Goal: Task Accomplishment & Management: Manage account settings

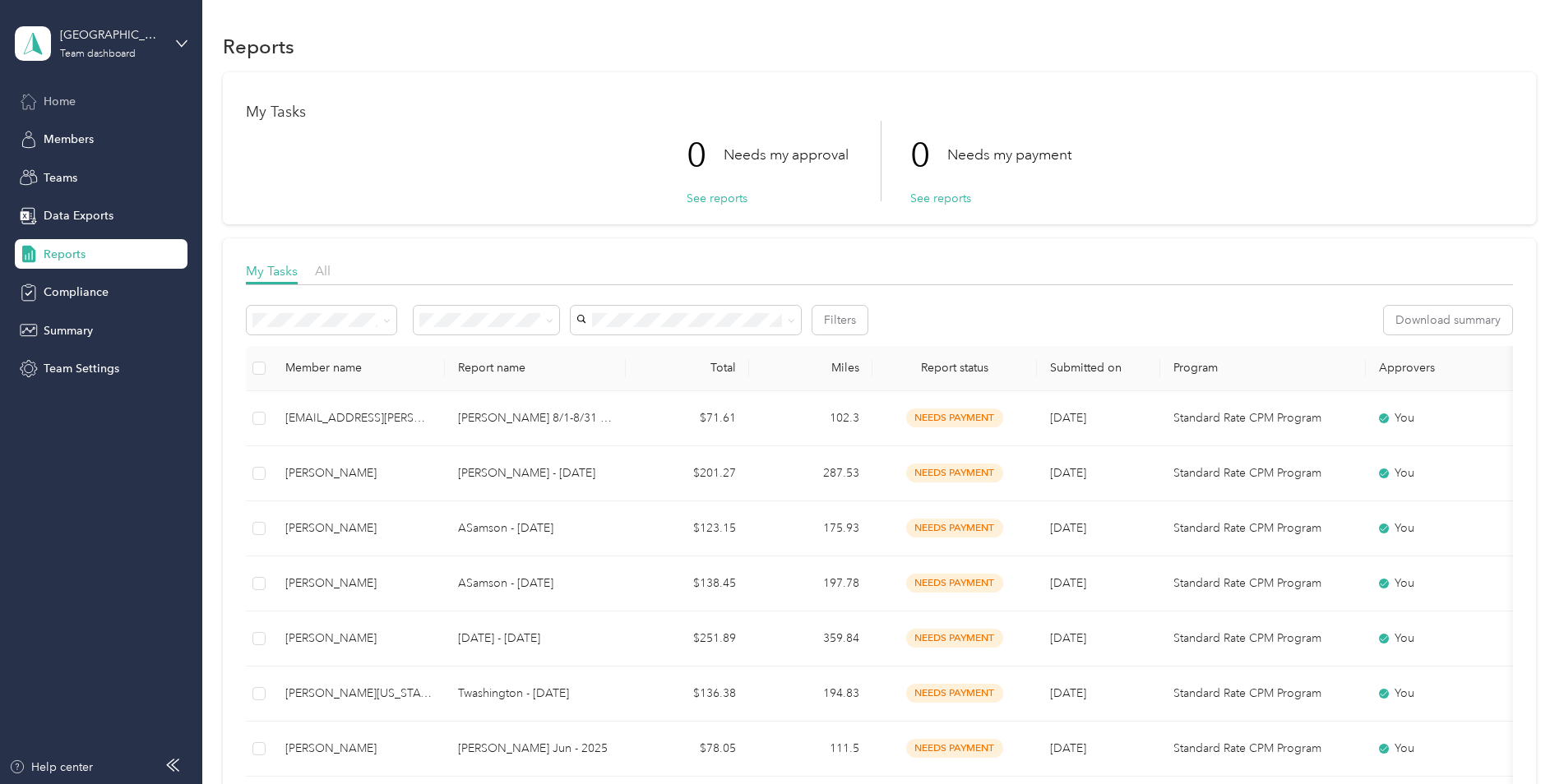
click at [62, 103] on span "Home" at bounding box center [59, 101] width 32 height 17
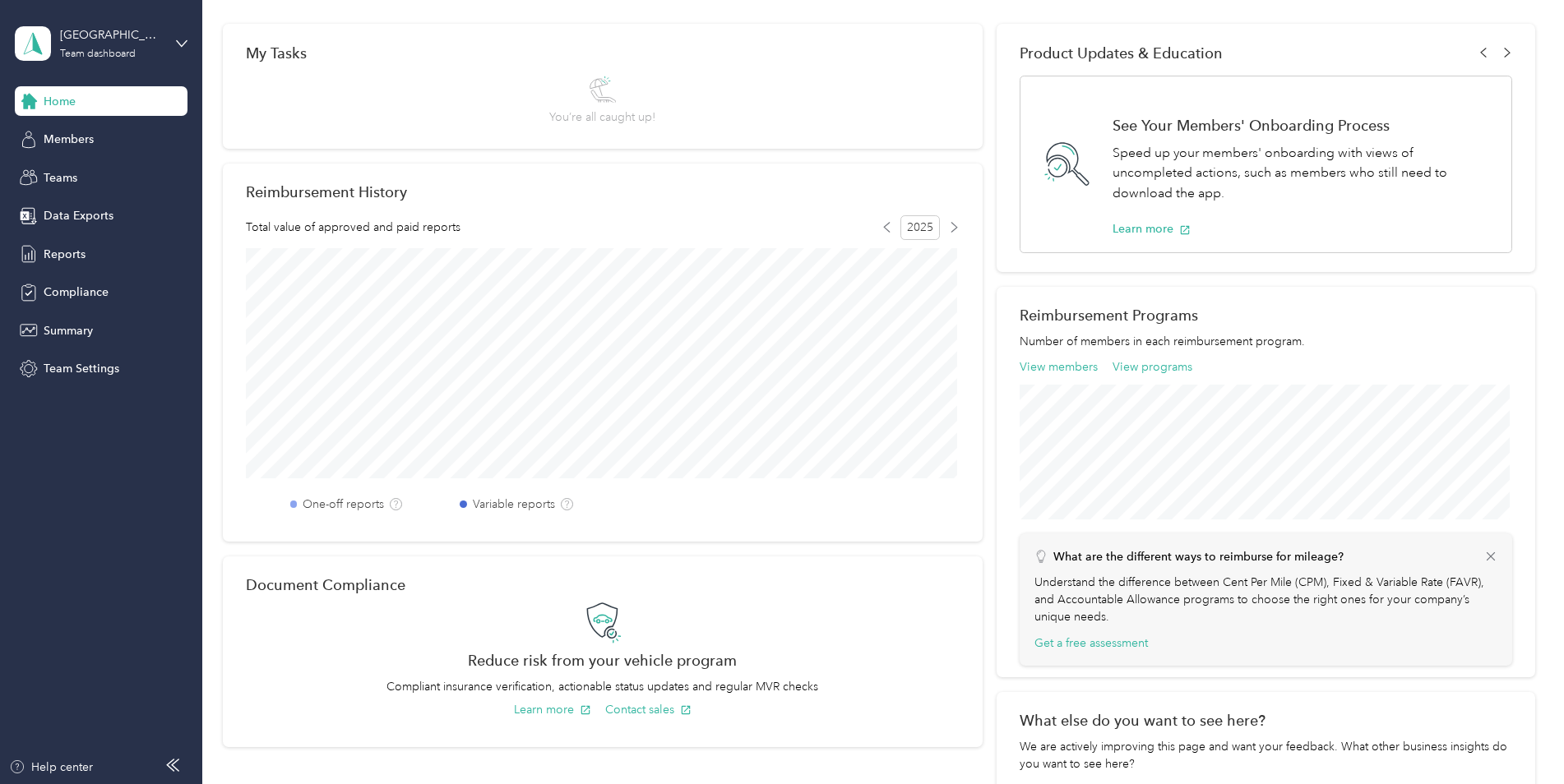
scroll to position [329, 0]
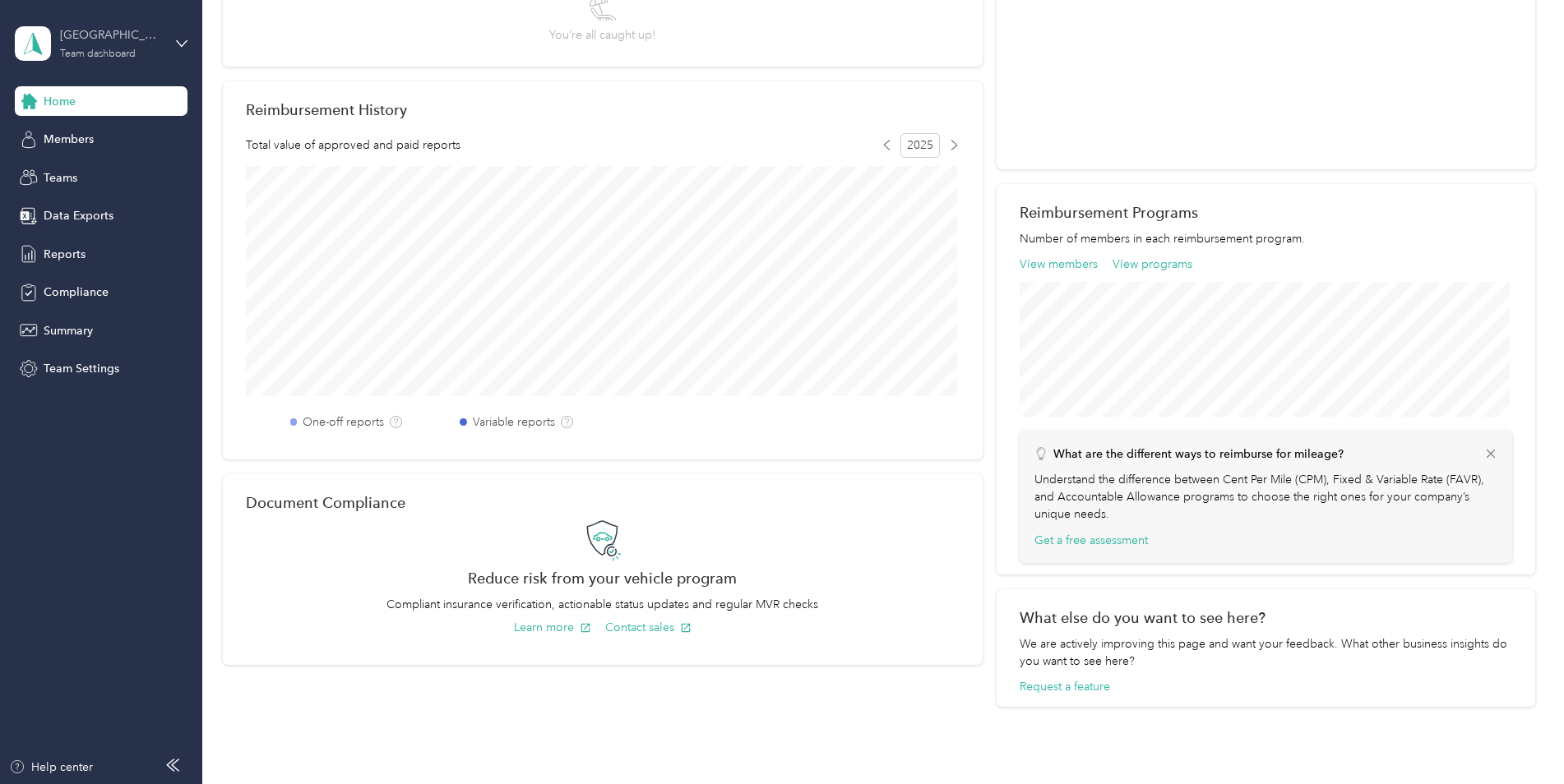
click at [112, 54] on div "Team dashboard" at bounding box center [98, 54] width 76 height 10
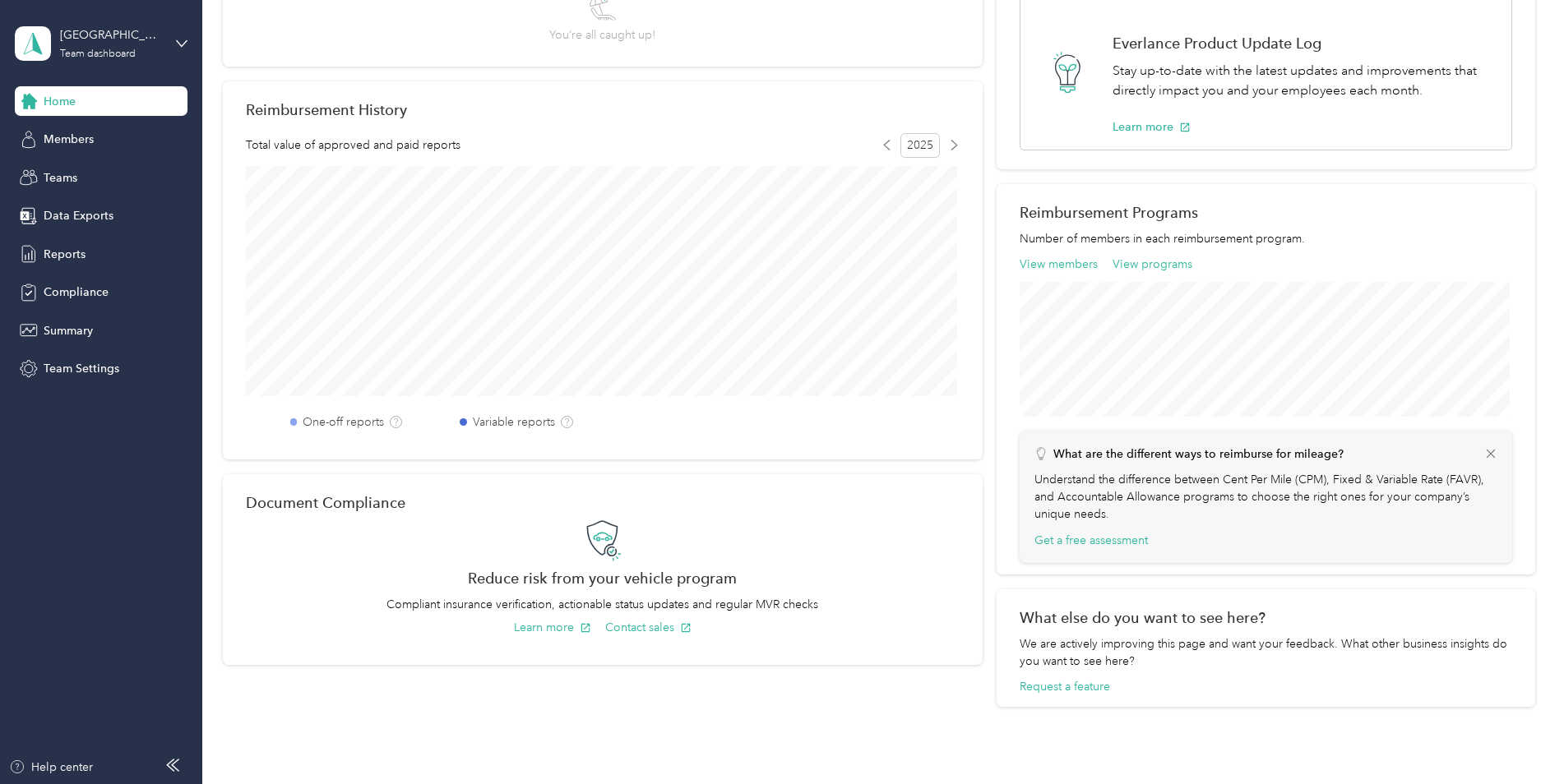
click at [104, 169] on div "Personal dashboard" at bounding box center [81, 167] width 104 height 17
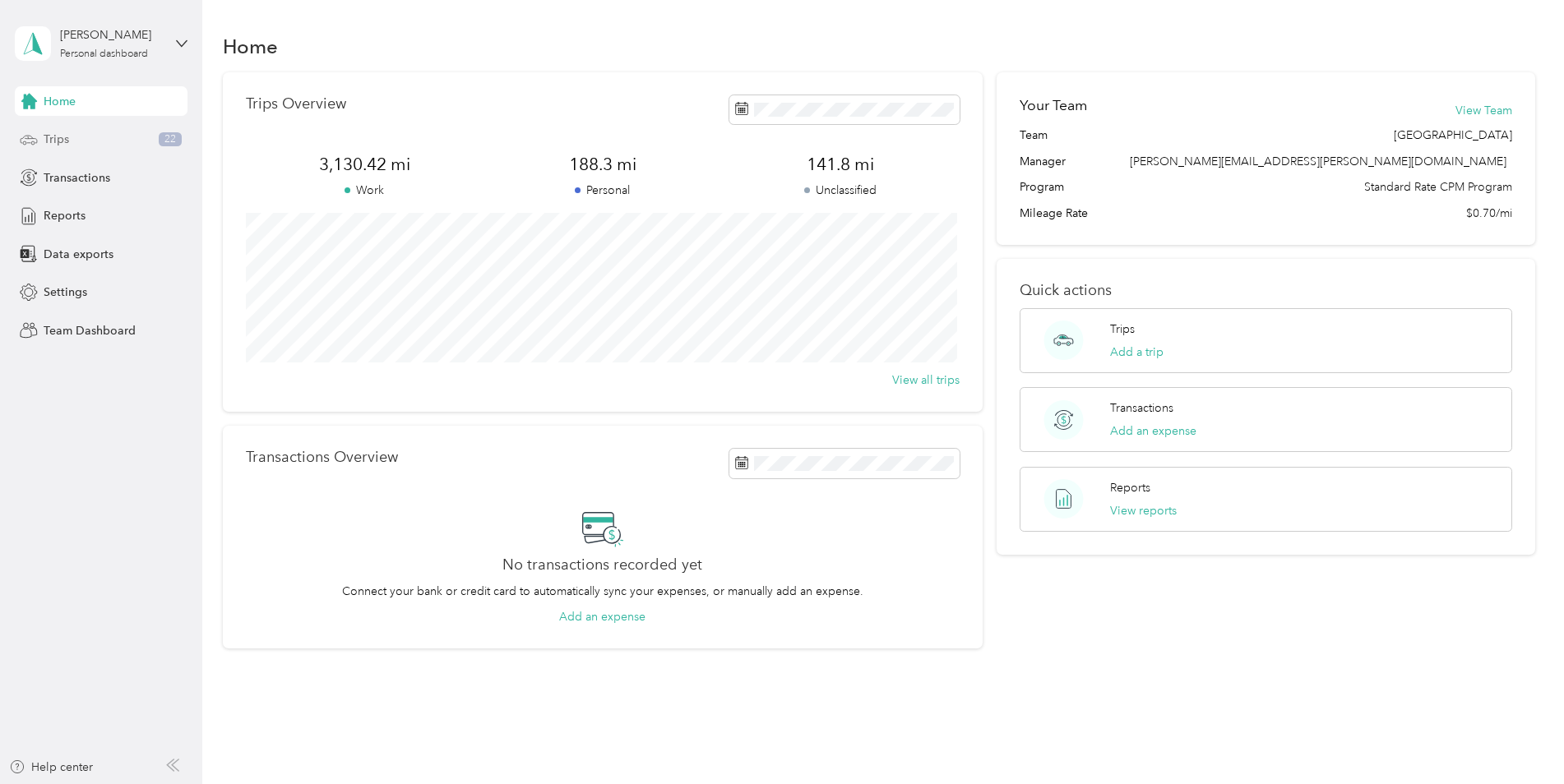
click at [76, 134] on div "Trips 22" at bounding box center [101, 139] width 173 height 30
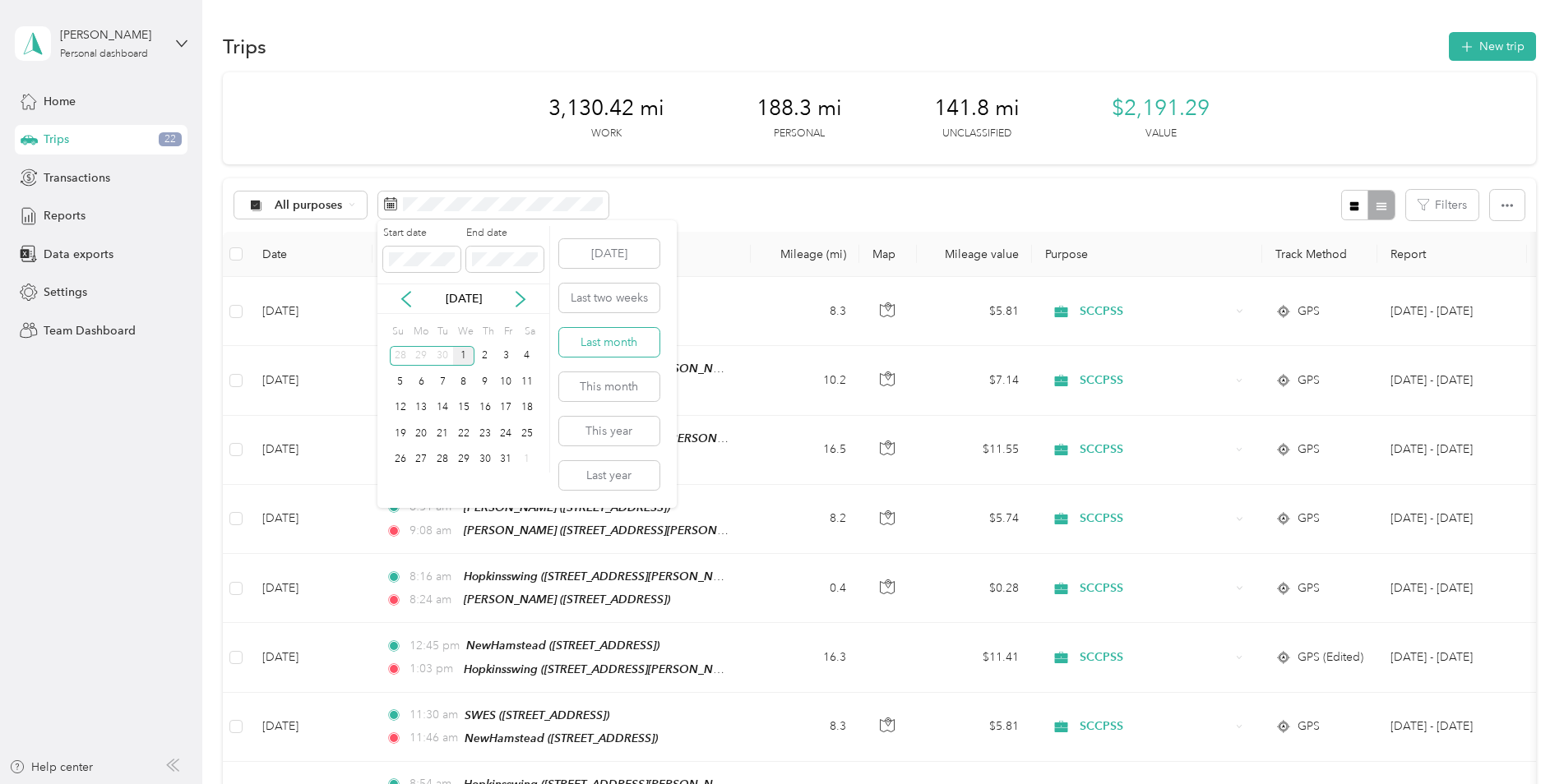
click at [612, 341] on button "Last month" at bounding box center [610, 342] width 101 height 29
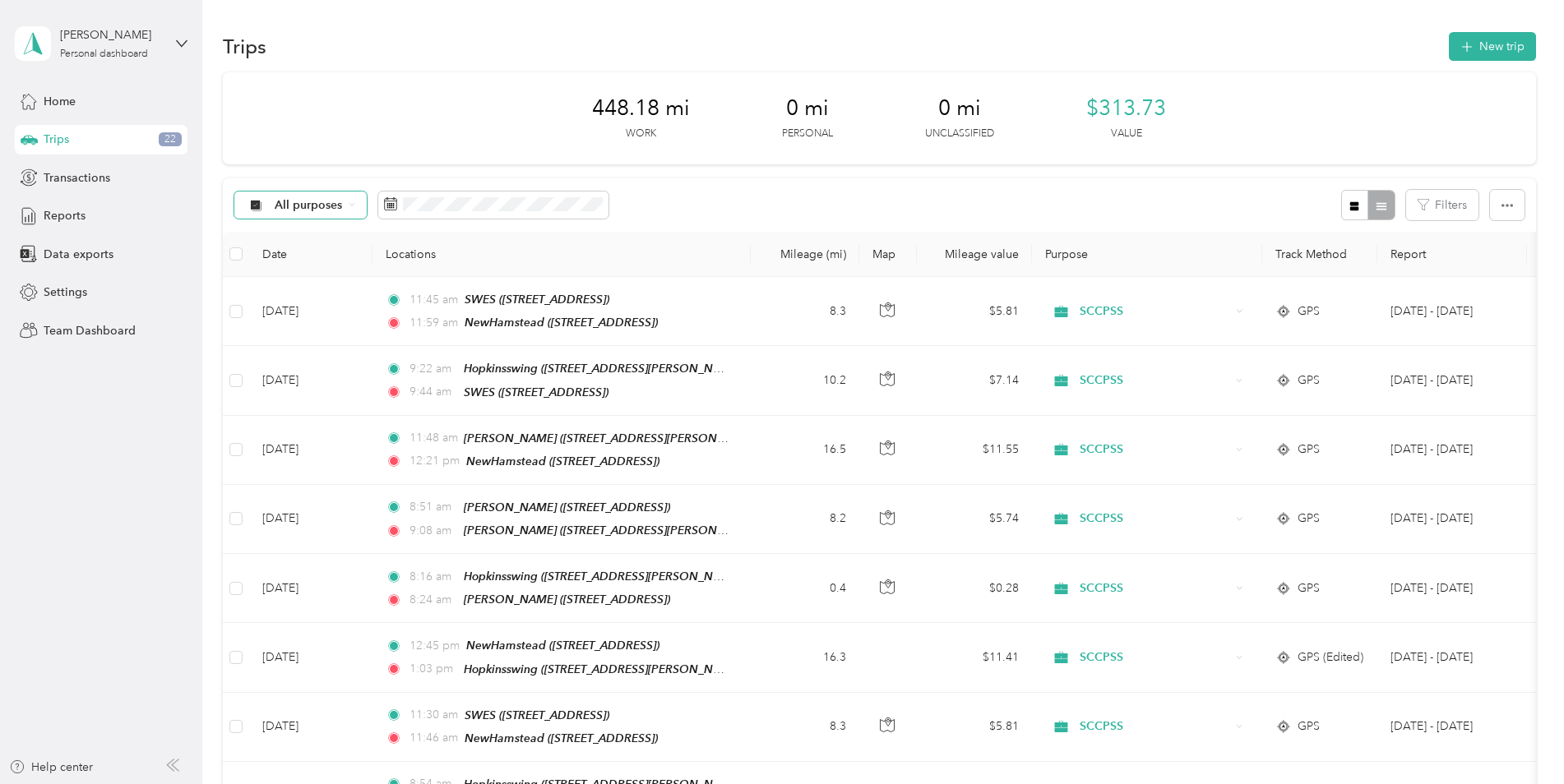
click at [308, 202] on span "All purposes" at bounding box center [308, 205] width 68 height 12
click at [300, 286] on span "SCCPSS" at bounding box center [314, 291] width 80 height 17
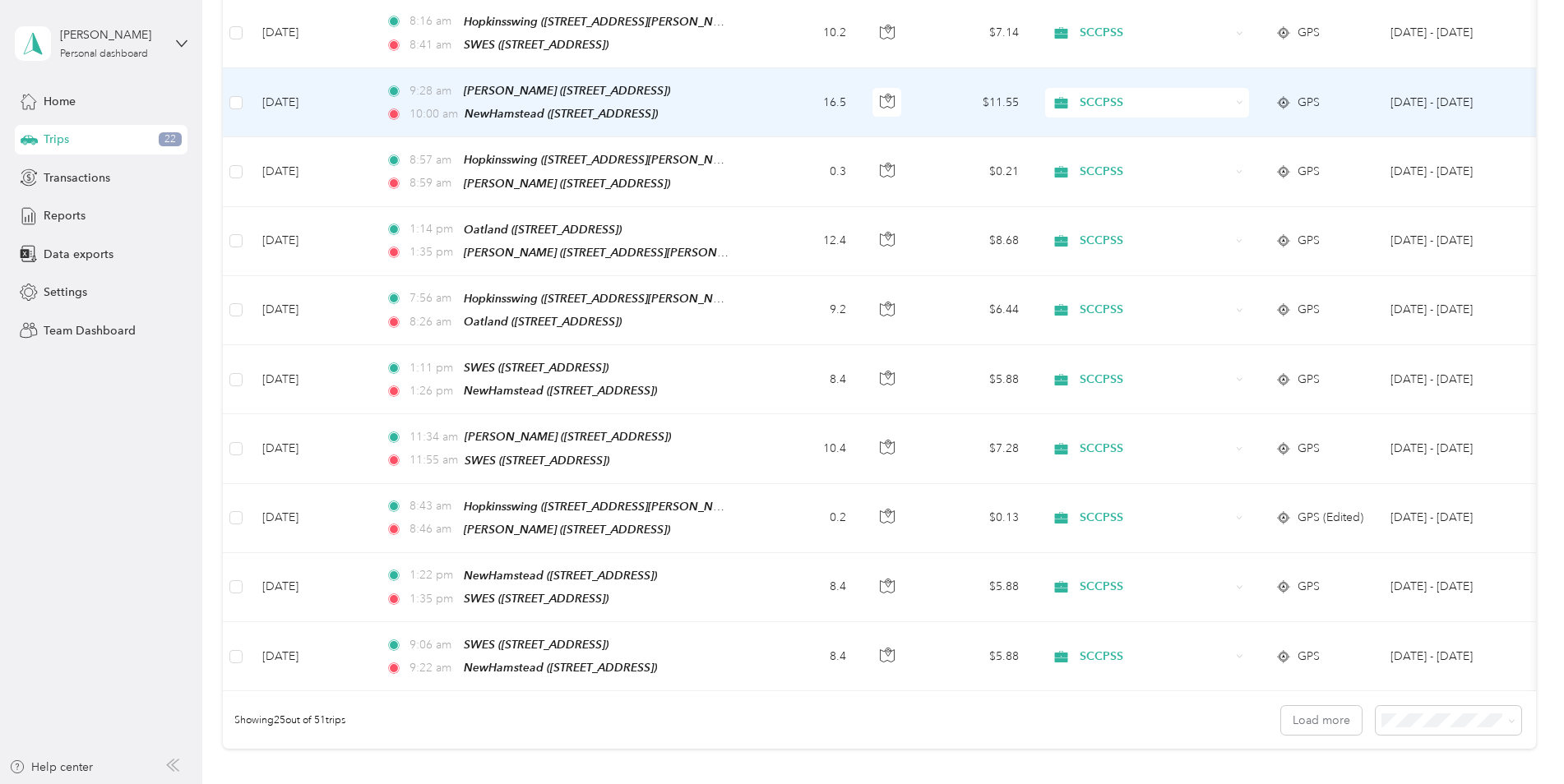
scroll to position [1479, 0]
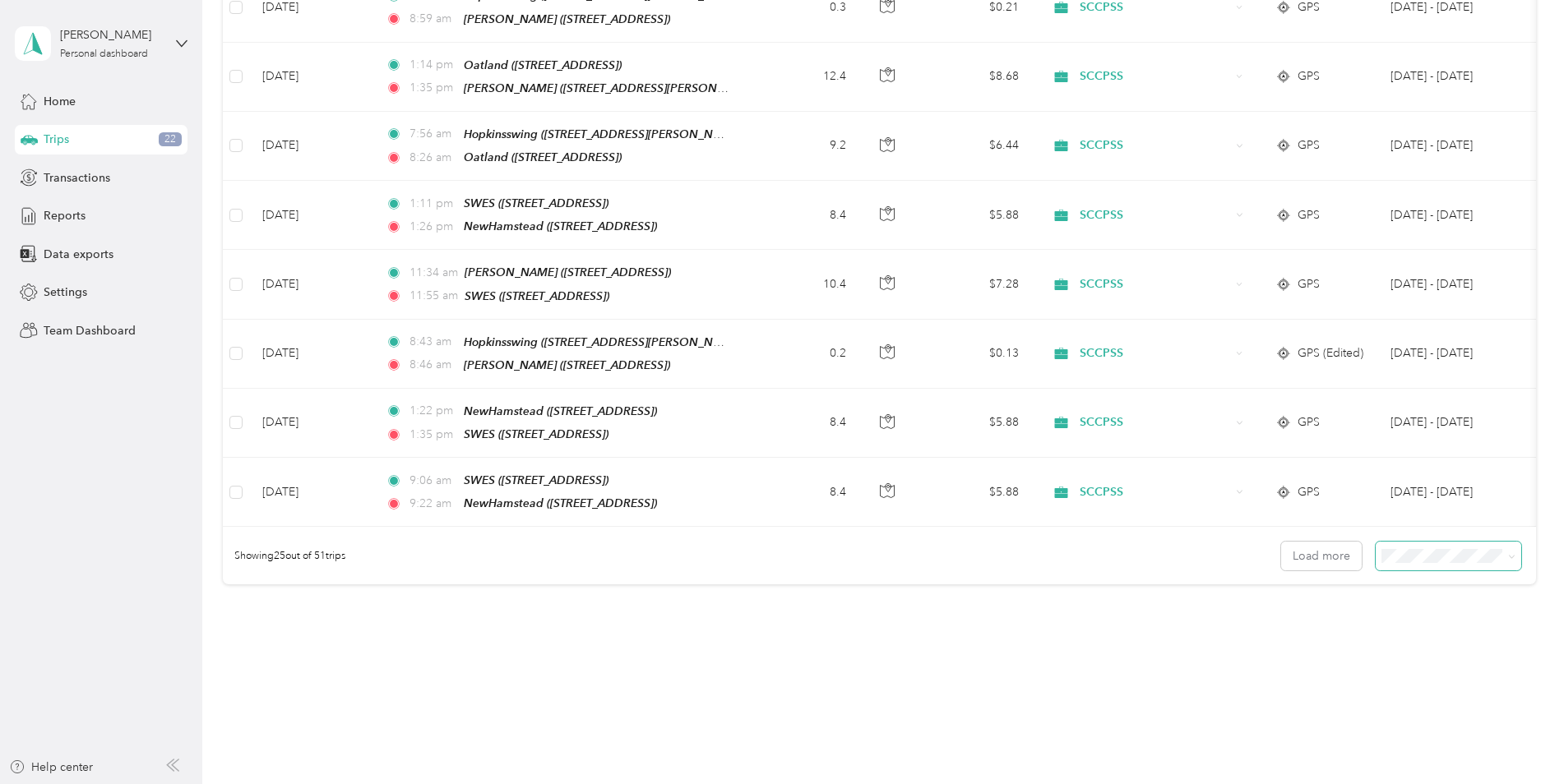
click at [1461, 541] on span at bounding box center [1447, 555] width 145 height 29
click at [1433, 592] on li "50 per load" at bounding box center [1443, 585] width 145 height 29
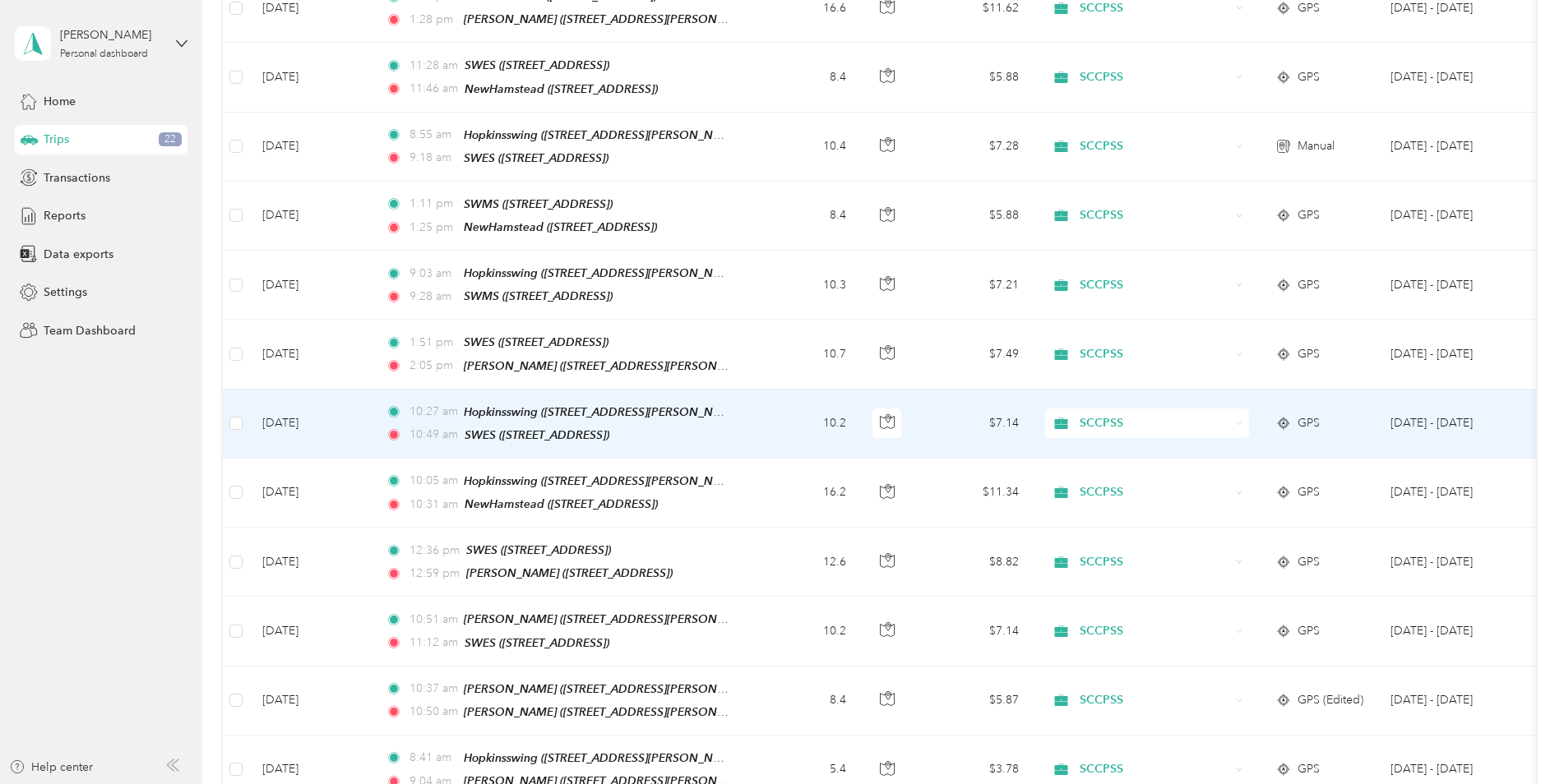
scroll to position [3170, 0]
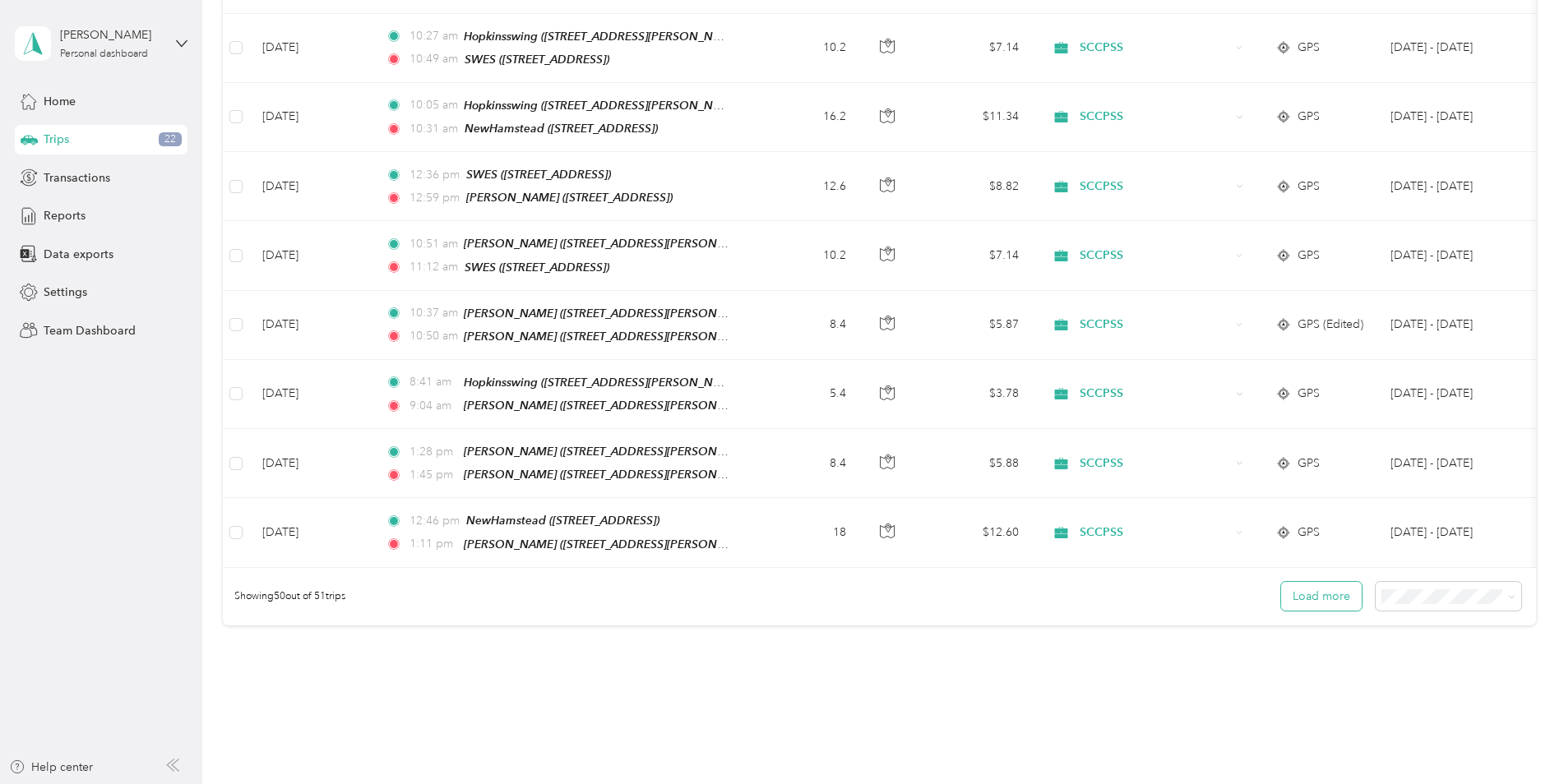
click at [1316, 582] on button "Load more" at bounding box center [1322, 595] width 81 height 29
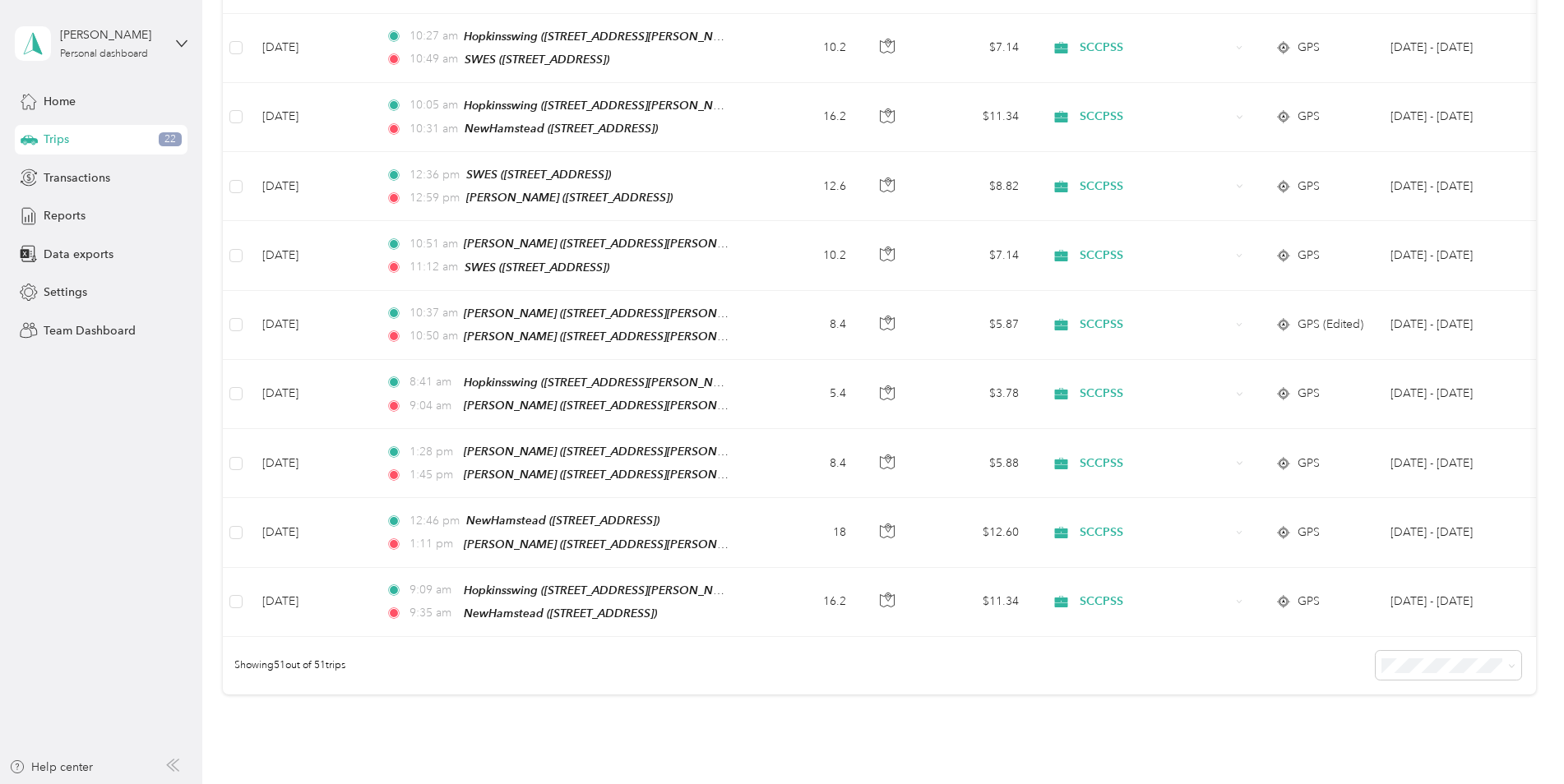
click at [1099, 637] on div "Showing 51 out of 51 trips" at bounding box center [879, 666] width 1313 height 57
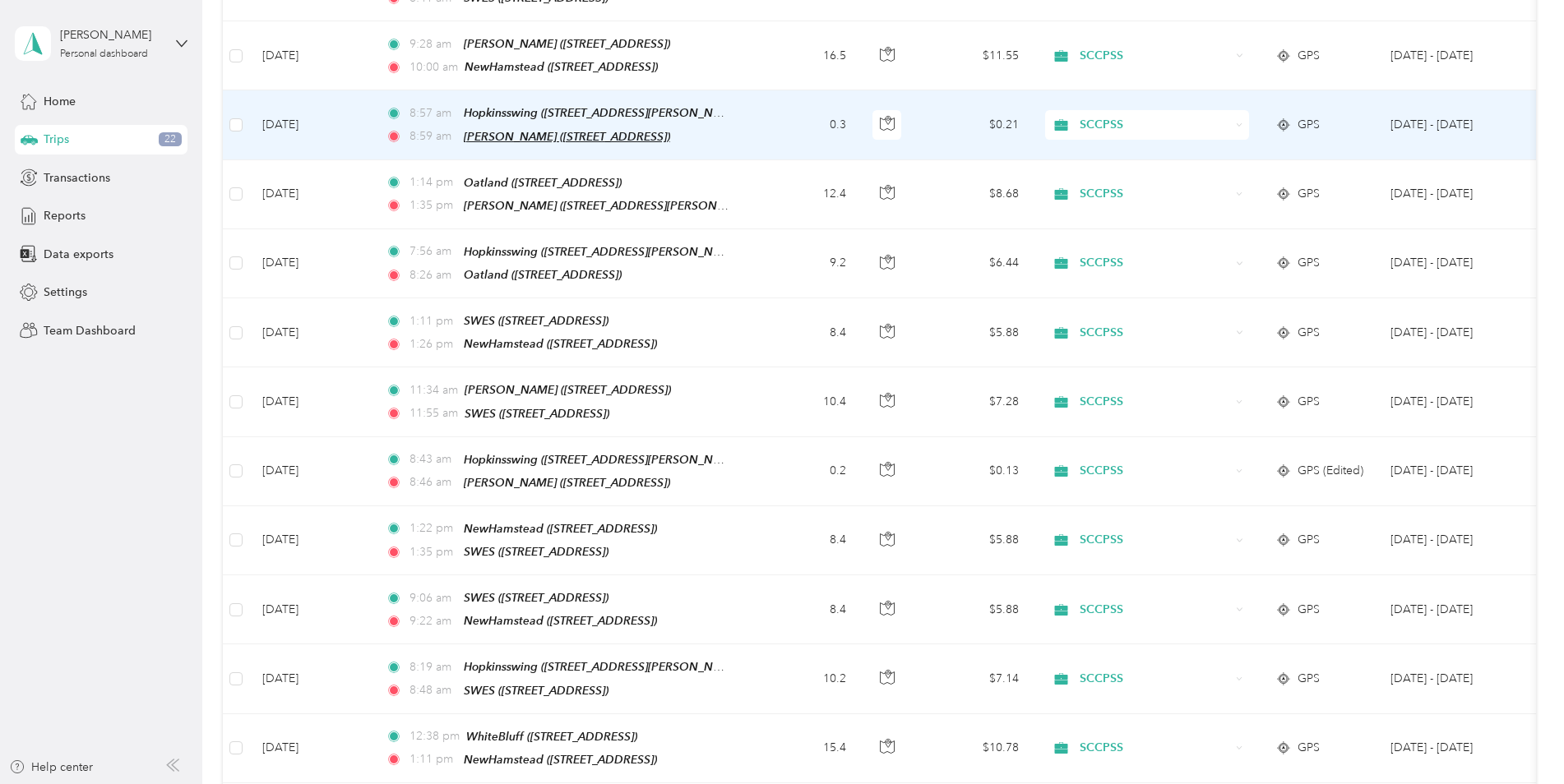
scroll to position [1280, 0]
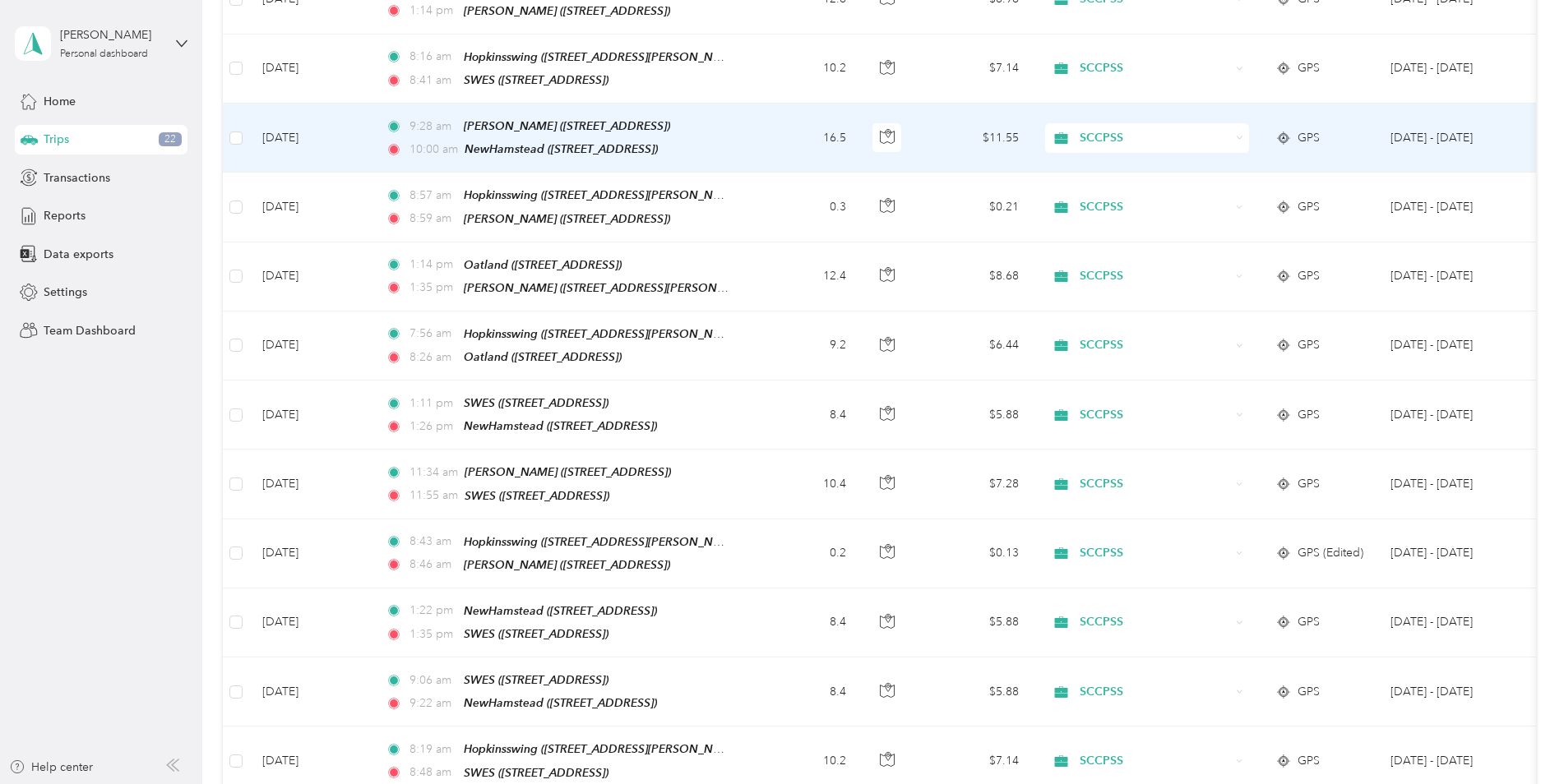
click at [1078, 129] on span "SCCPSS" at bounding box center [1140, 138] width 179 height 18
click at [890, 129] on icon "button" at bounding box center [886, 136] width 15 height 15
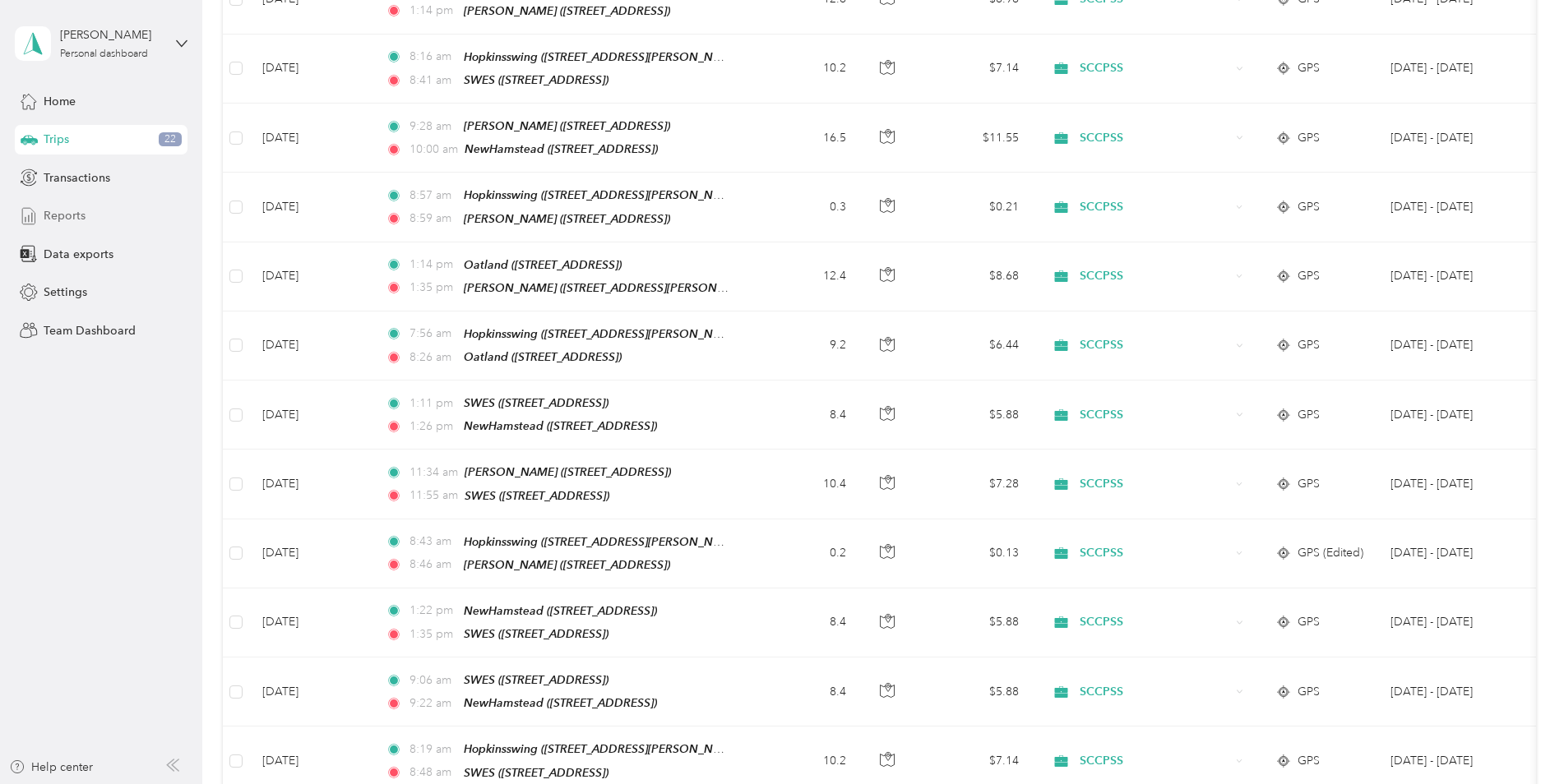
click at [144, 229] on div "Reports" at bounding box center [101, 216] width 173 height 30
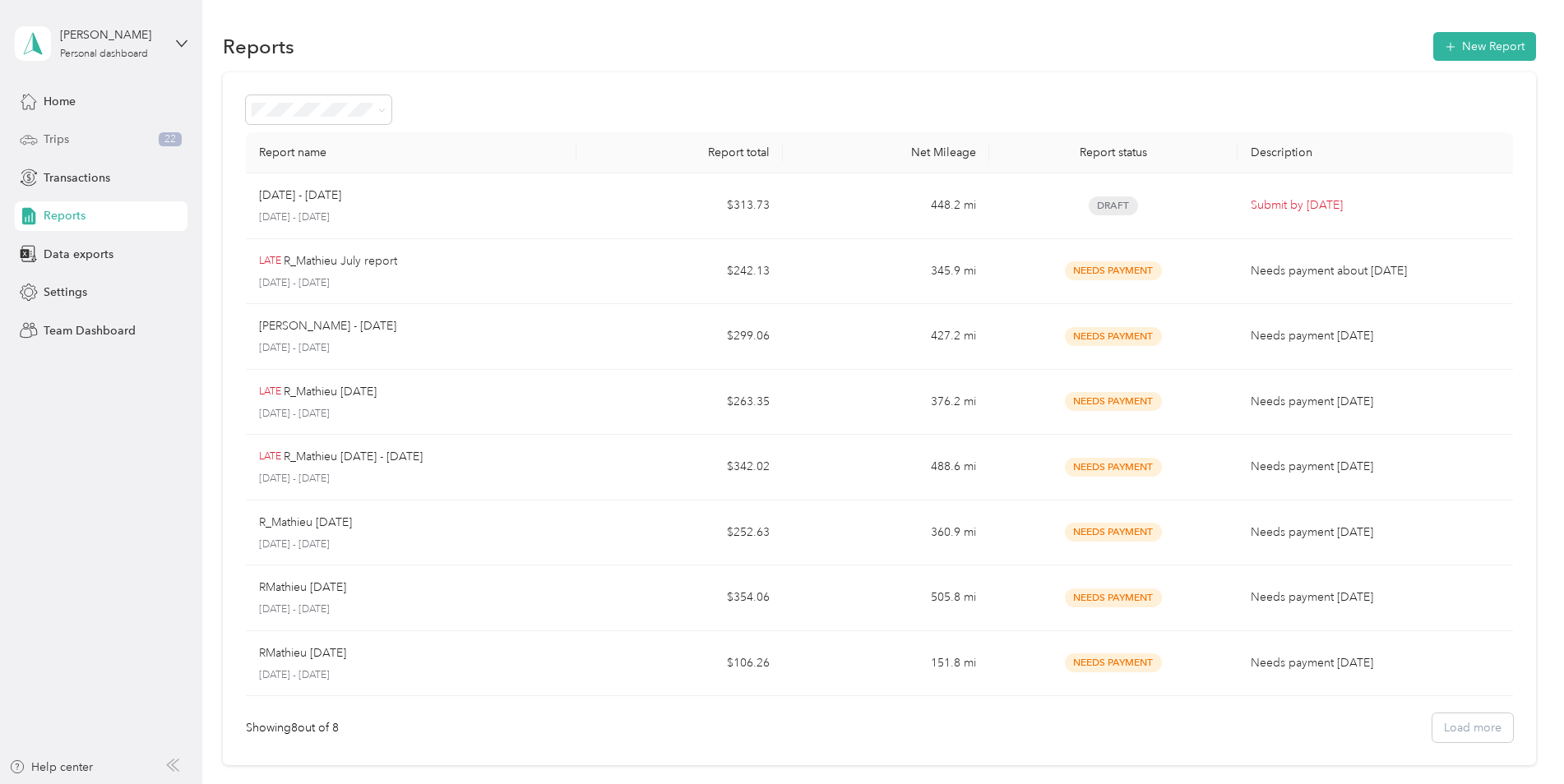
click at [79, 140] on div "Trips 22" at bounding box center [101, 139] width 173 height 30
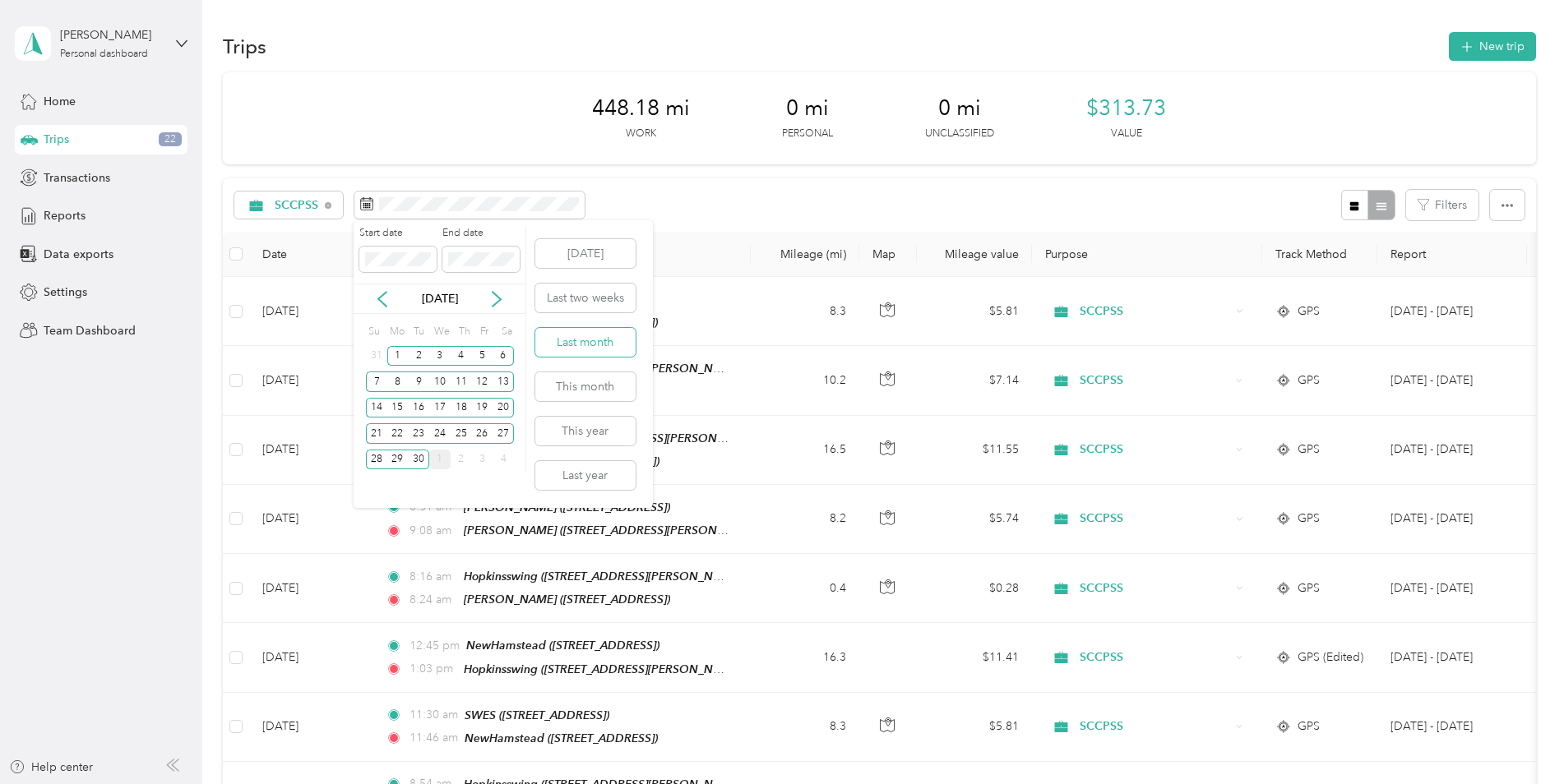
click at [606, 341] on button "Last month" at bounding box center [586, 342] width 101 height 29
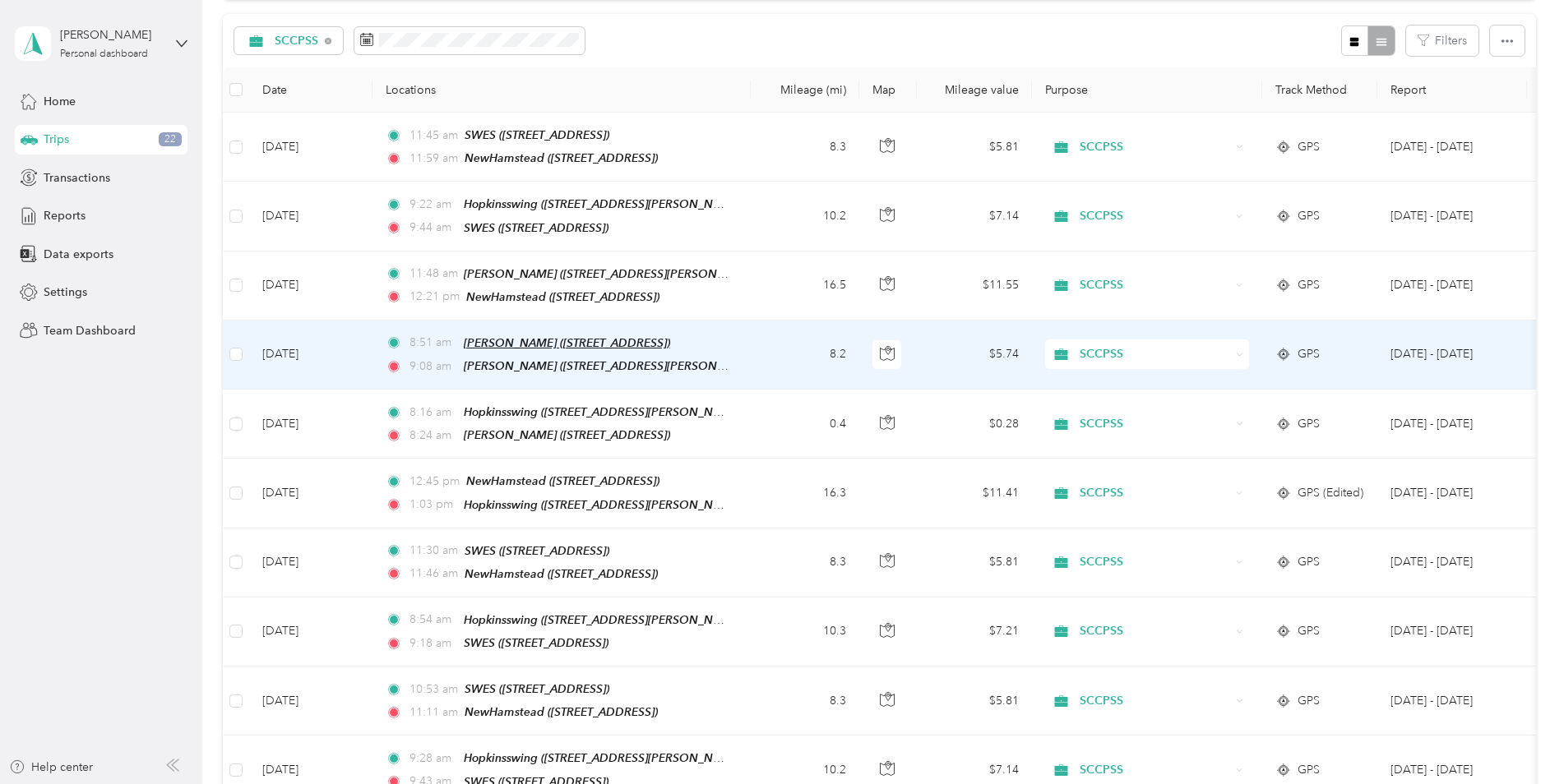
scroll to position [82, 0]
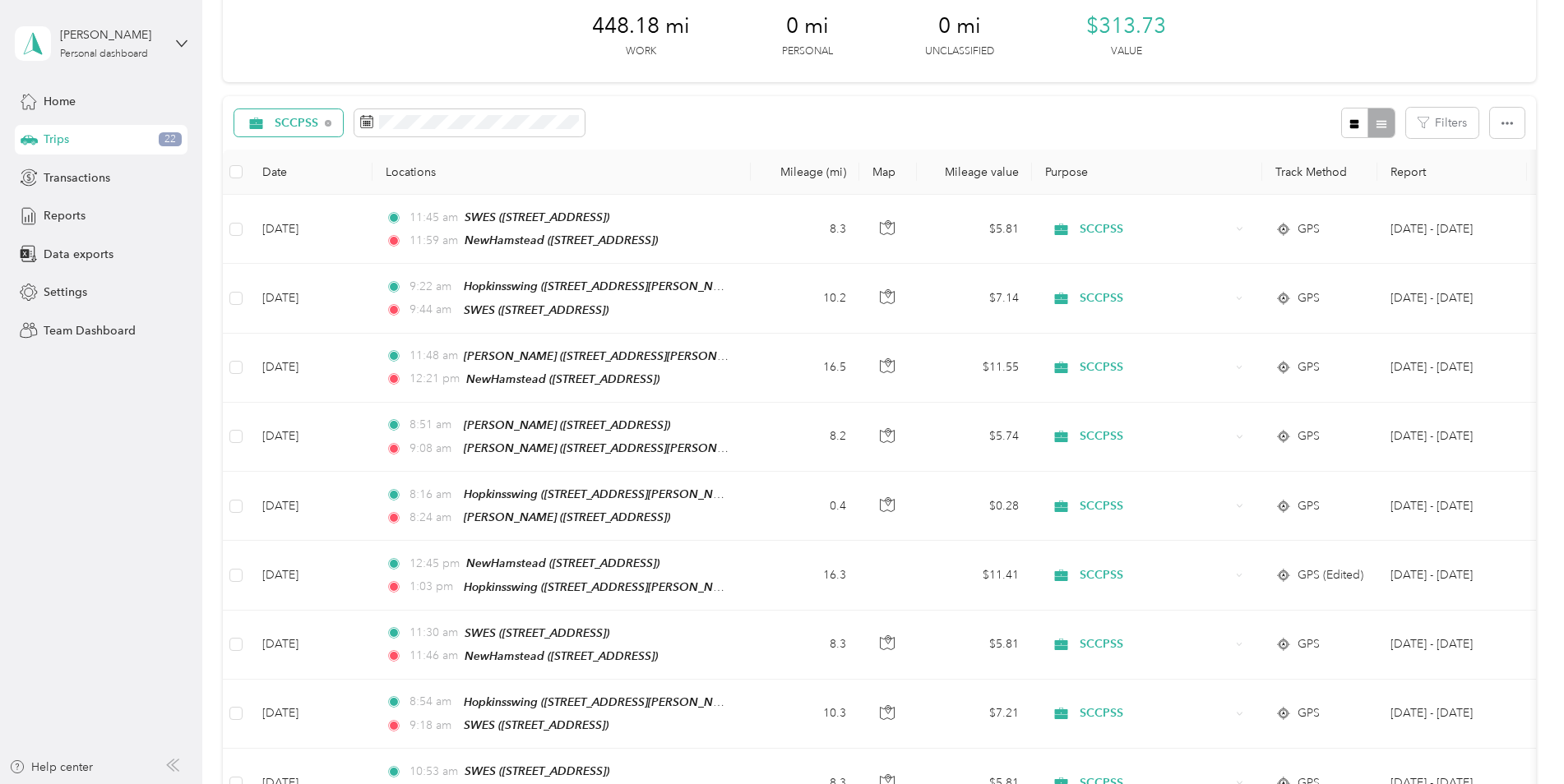
click at [288, 127] on span "SCCPSS" at bounding box center [296, 123] width 44 height 12
click at [277, 208] on span "SCCPSS" at bounding box center [300, 209] width 51 height 17
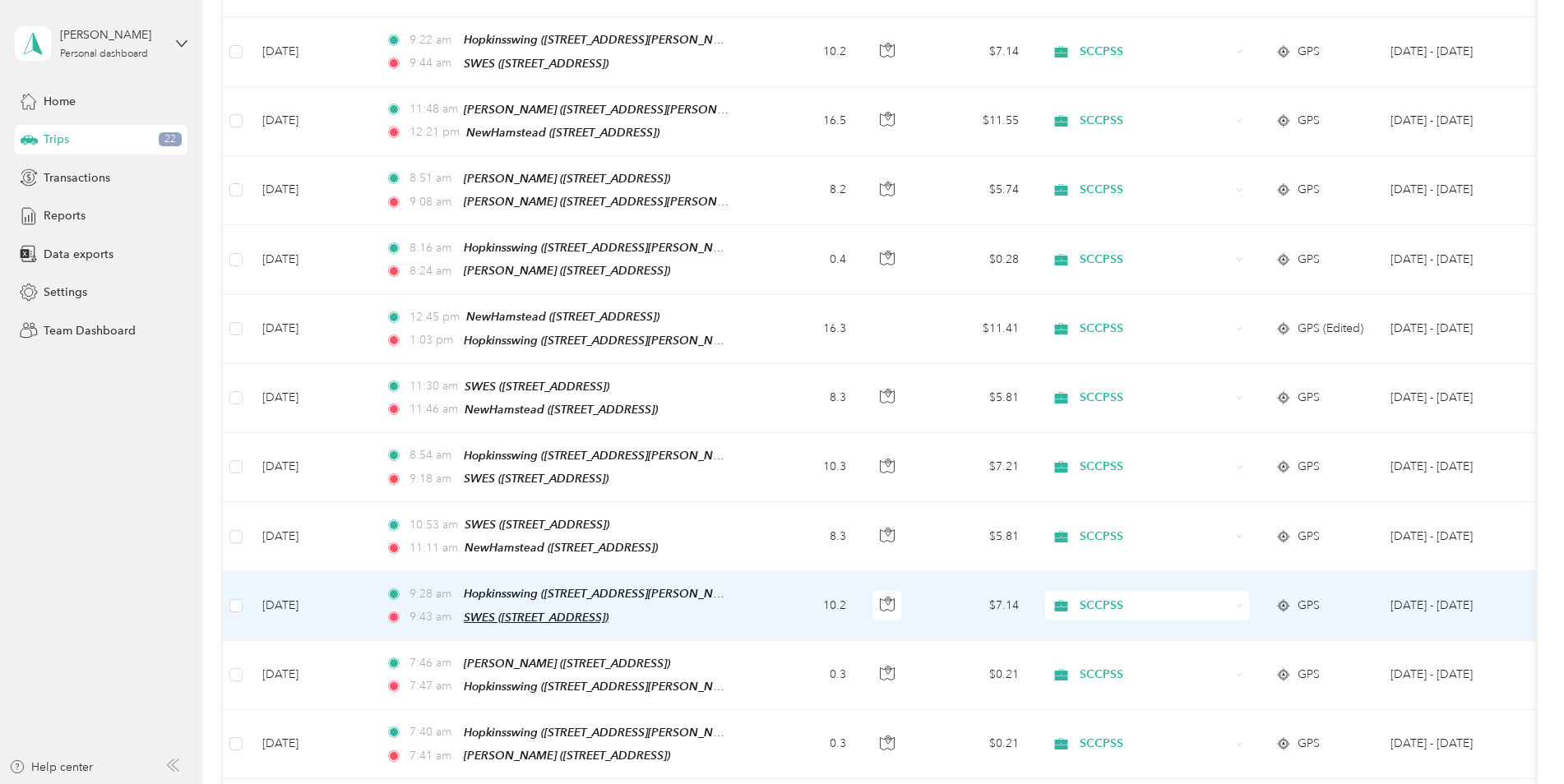
scroll to position [493, 0]
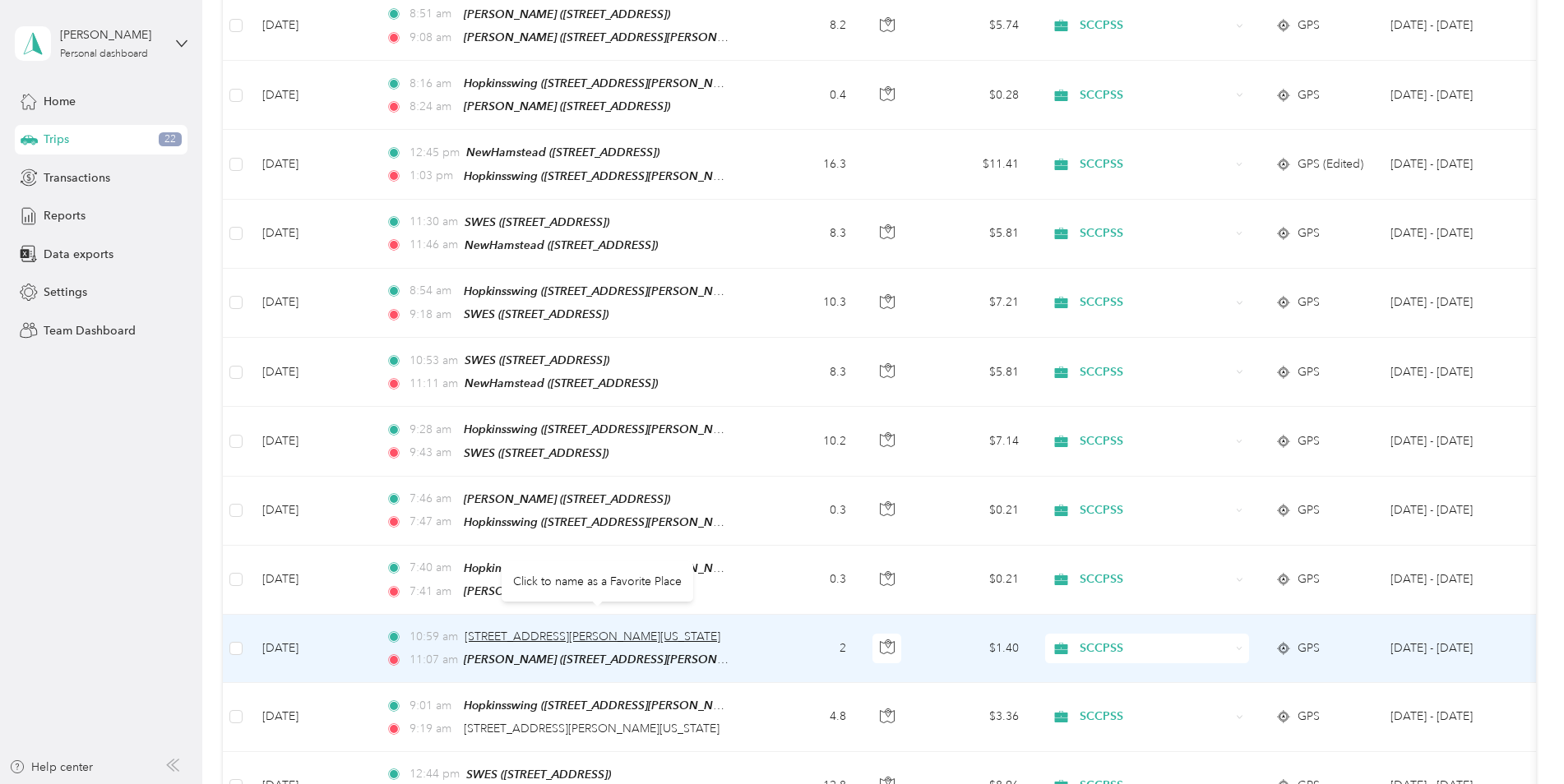
click at [585, 629] on span "222, East Montgomery Xr, Savannah, Chatham County, Georgia, 31406, USA" at bounding box center [592, 636] width 256 height 14
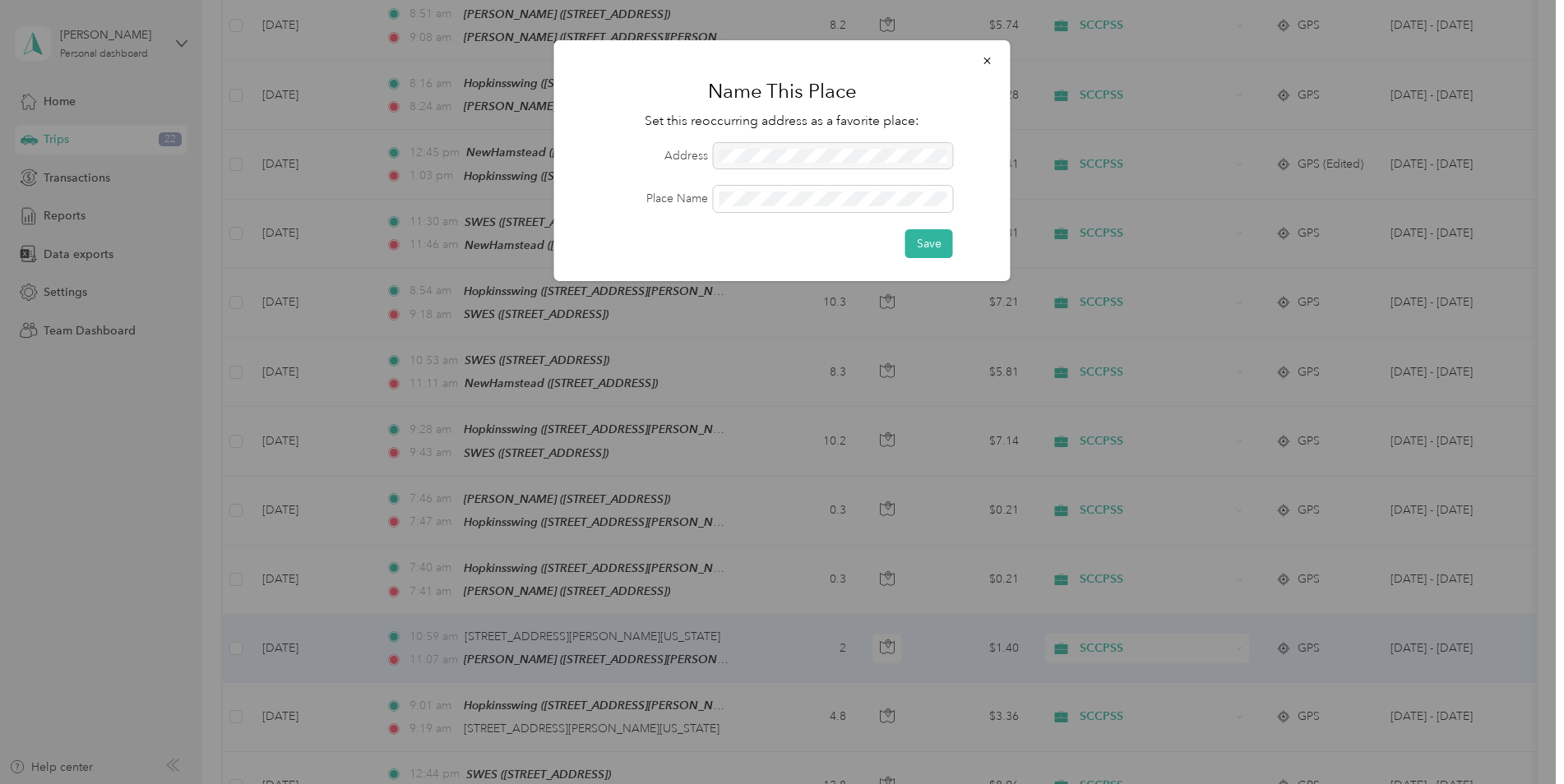
click at [771, 151] on div at bounding box center [833, 156] width 239 height 27
click at [739, 463] on div at bounding box center [782, 392] width 1564 height 784
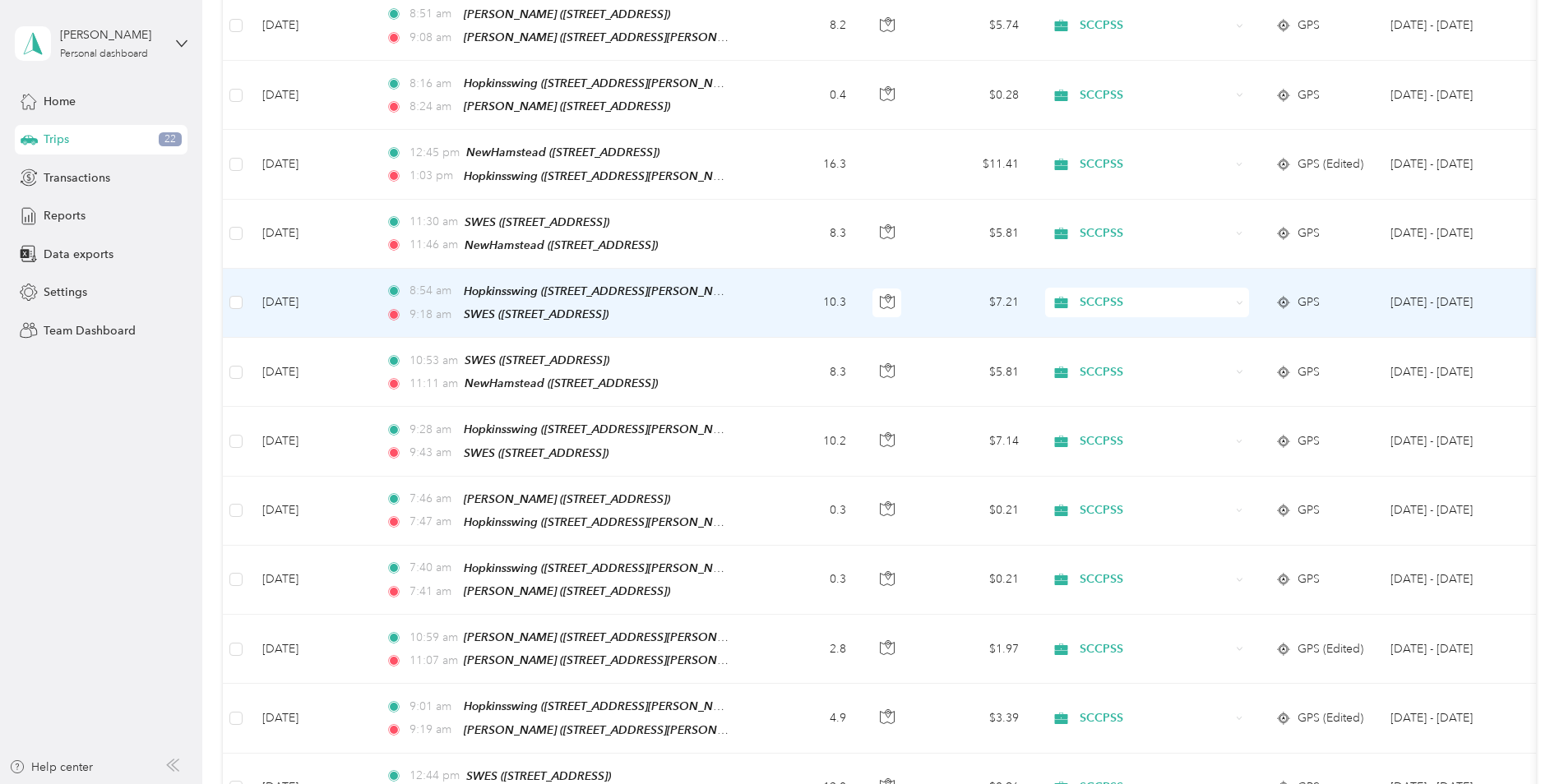
scroll to position [411, 0]
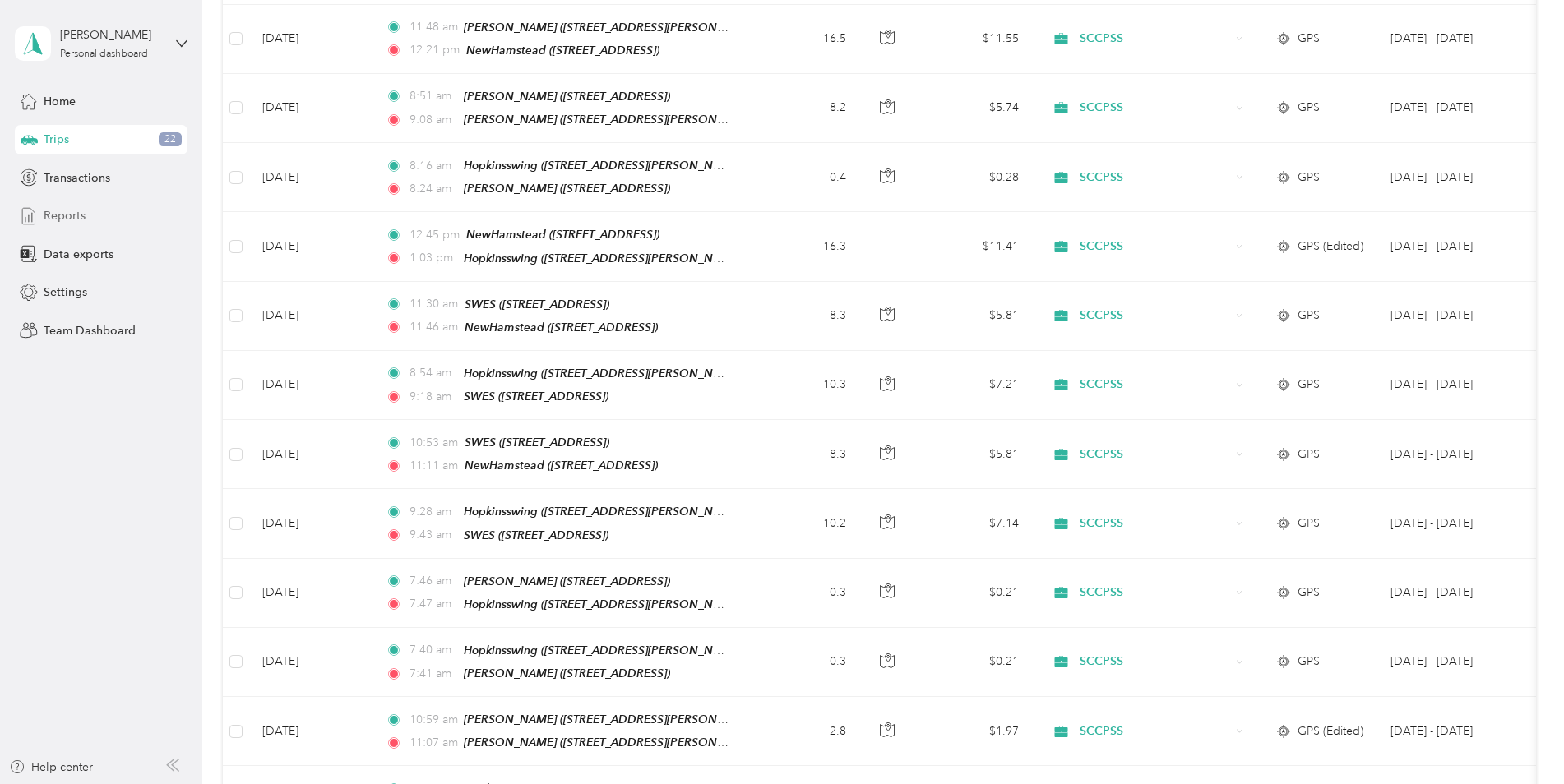
click at [58, 207] on span "Reports" at bounding box center [64, 215] width 41 height 17
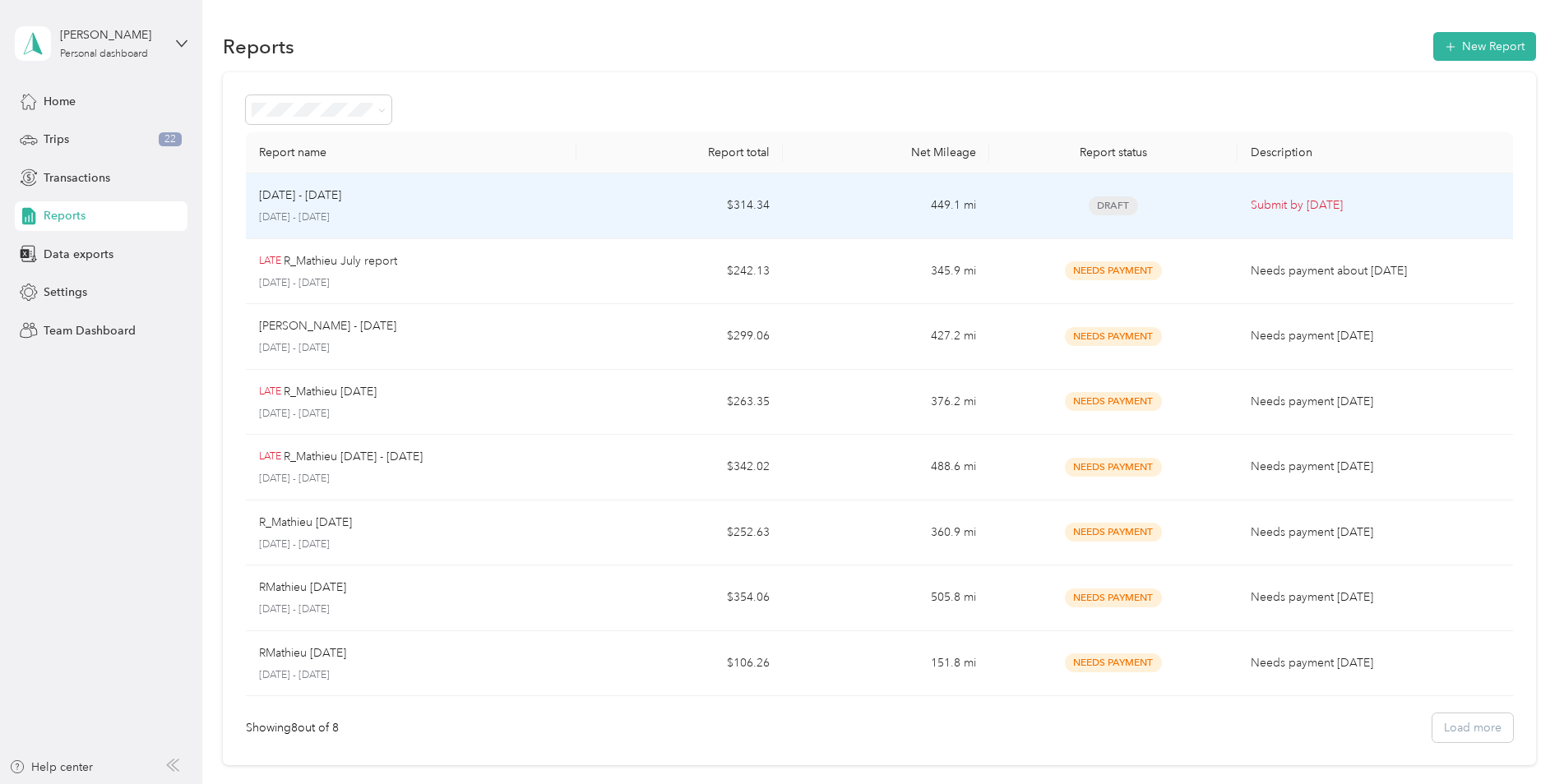
click at [312, 207] on div "Sep 1 - 30, 2025 September 1 - 30, 2025" at bounding box center [411, 205] width 304 height 39
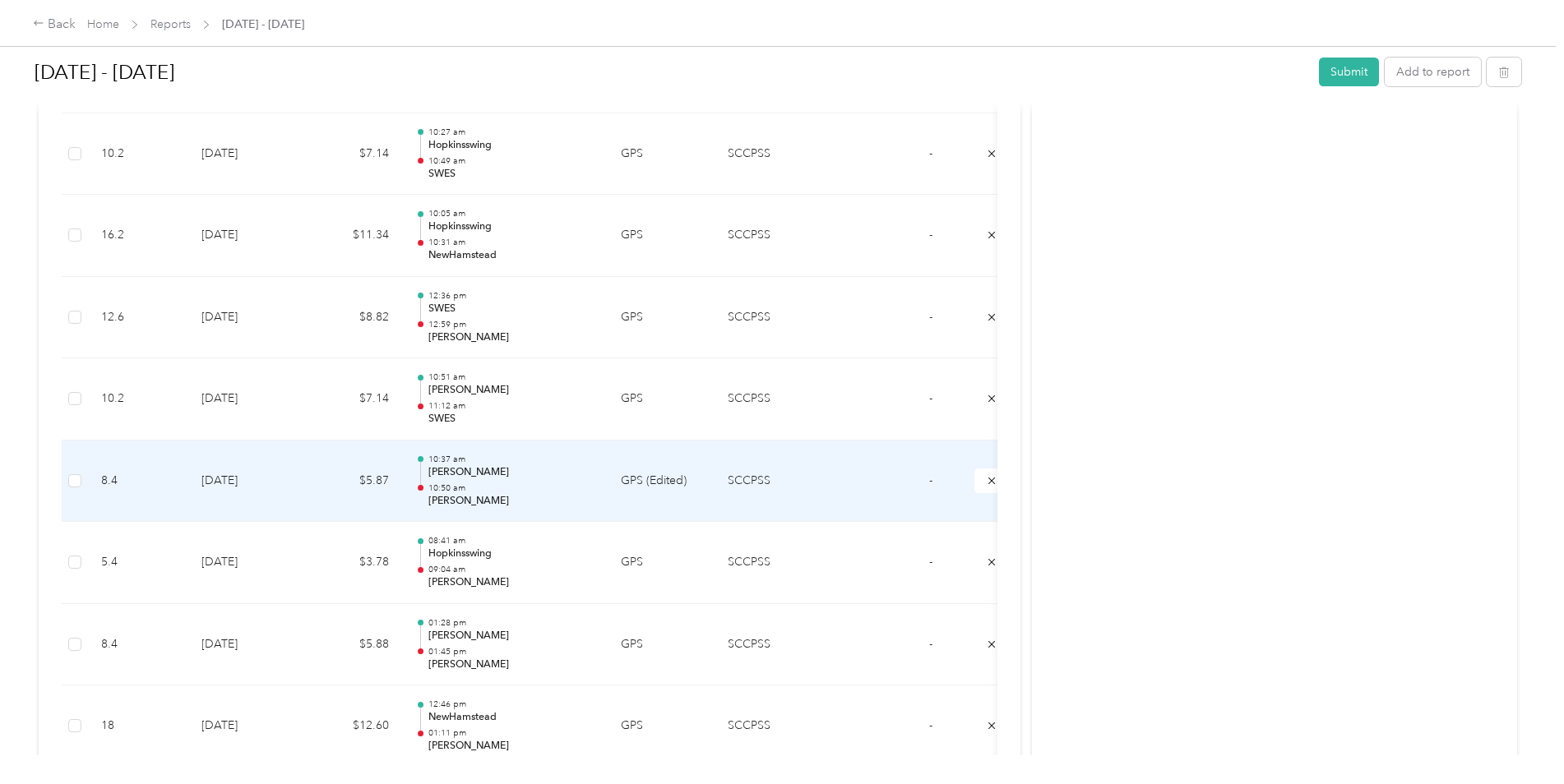
scroll to position [4173, 0]
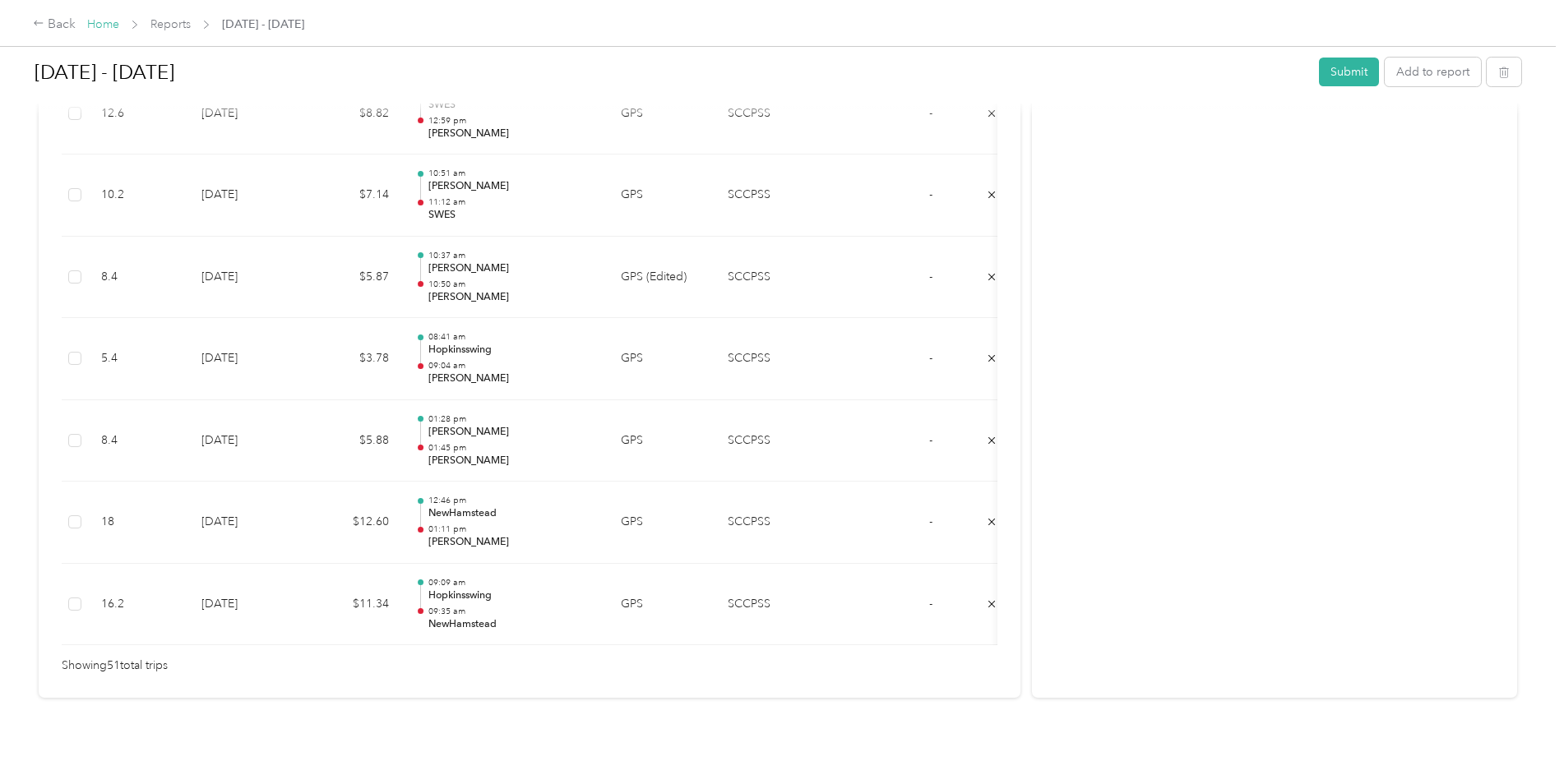
click at [93, 27] on link "Home" at bounding box center [103, 24] width 32 height 14
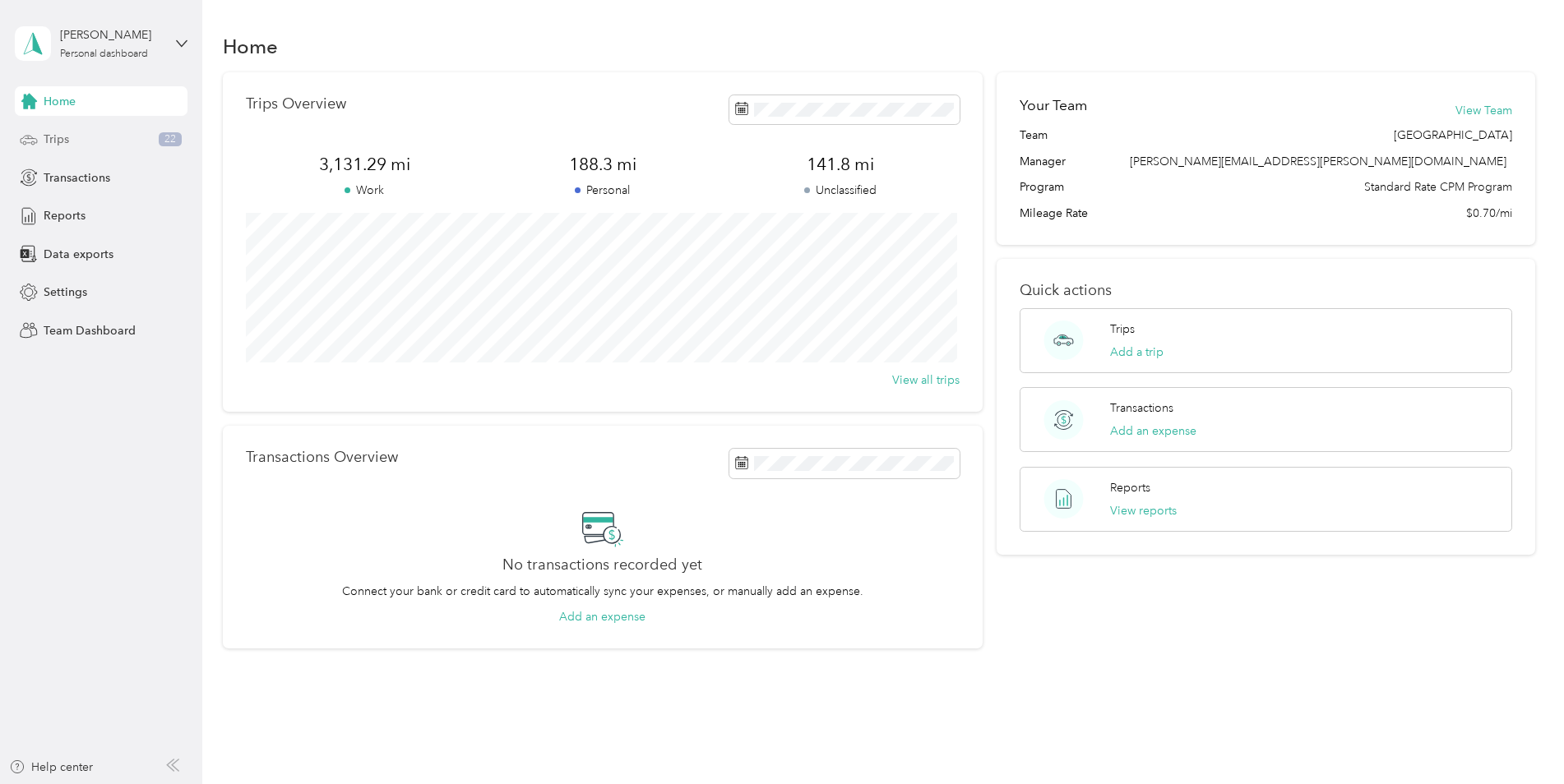
click at [47, 139] on span "Trips" at bounding box center [56, 138] width 26 height 17
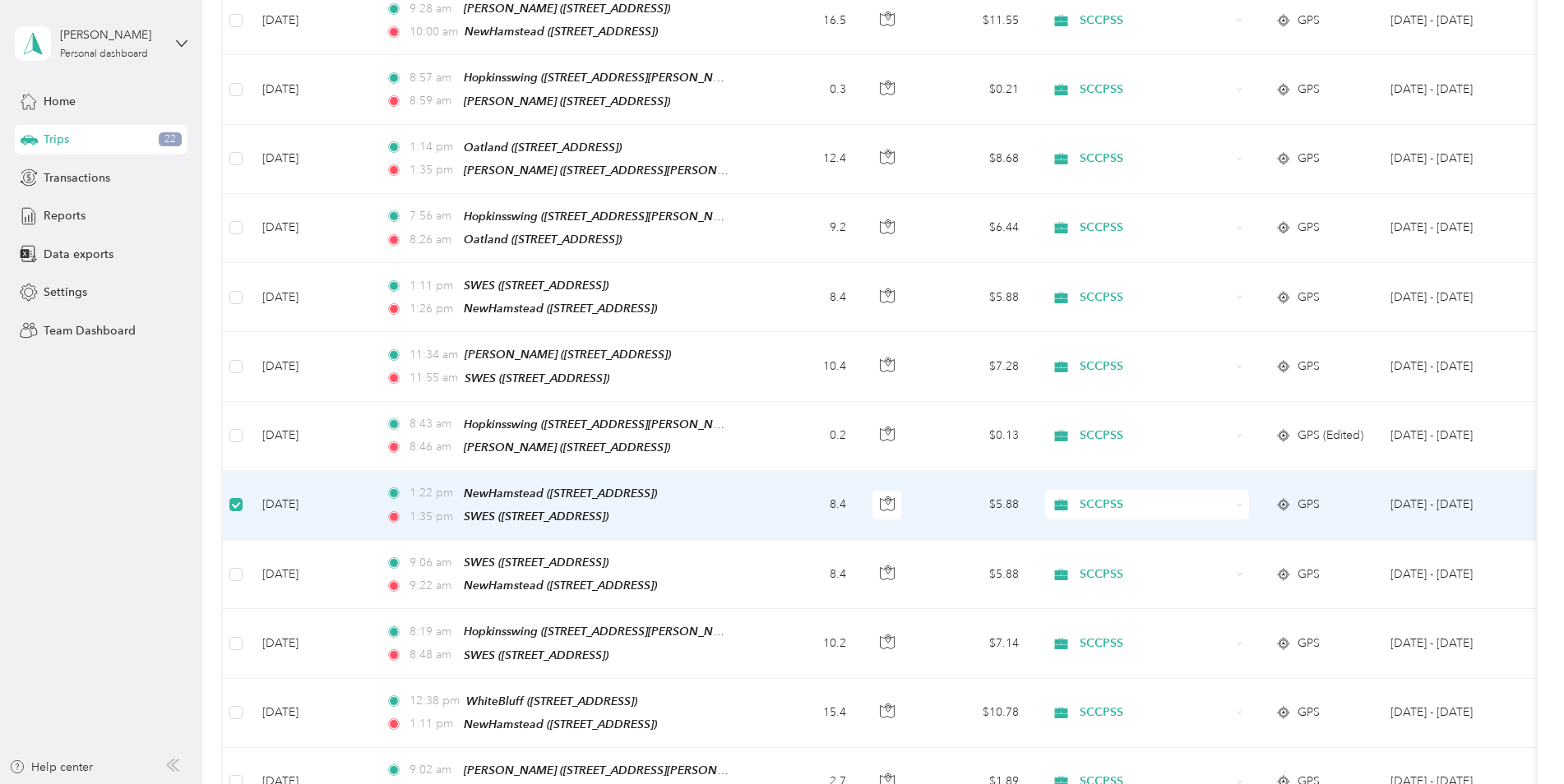
scroll to position [1395, 0]
click at [1243, 492] on div "SCCPSS" at bounding box center [1147, 507] width 204 height 30
click at [1154, 523] on span "Personal" at bounding box center [1161, 526] width 152 height 17
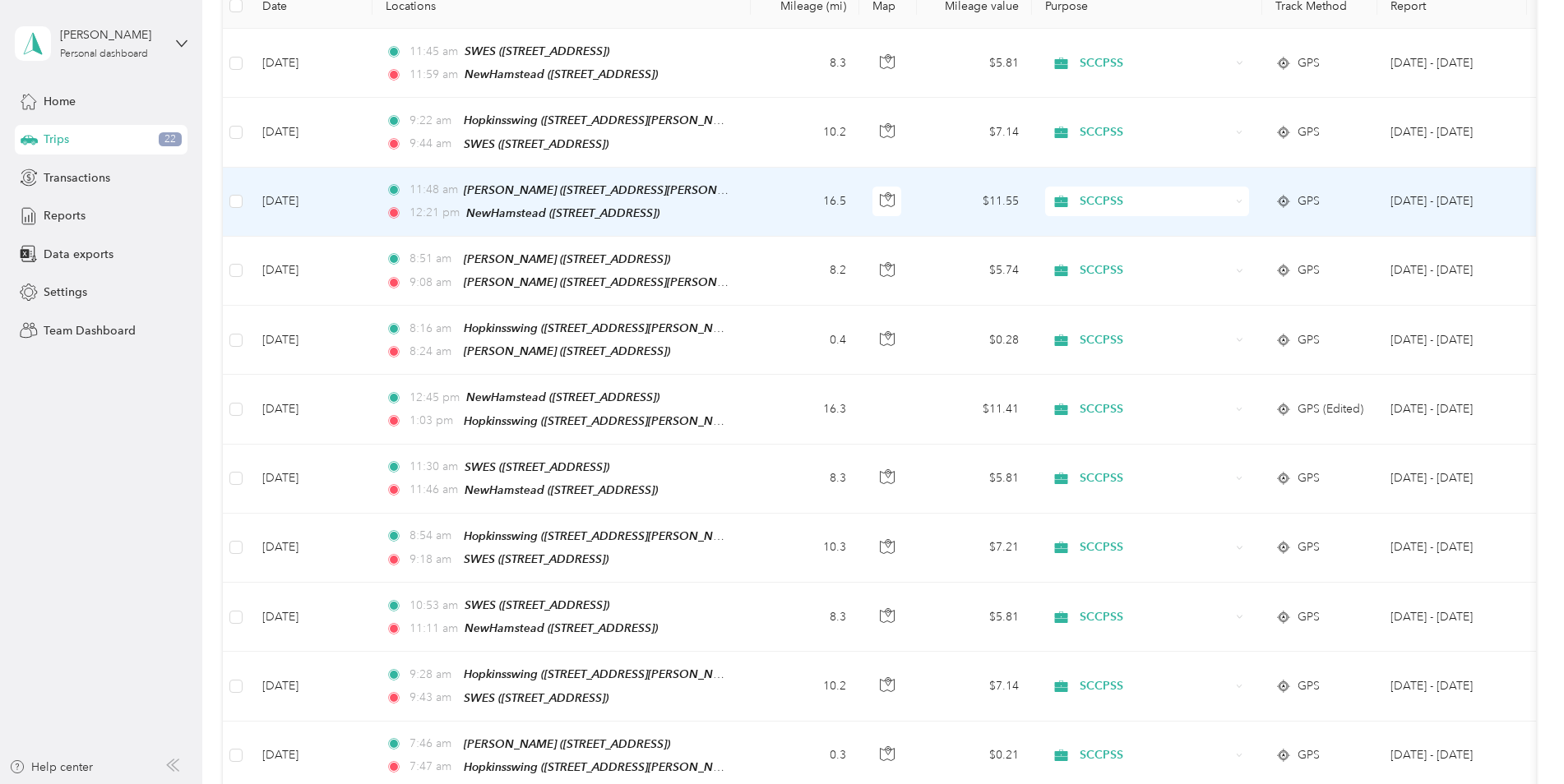
scroll to position [0, 0]
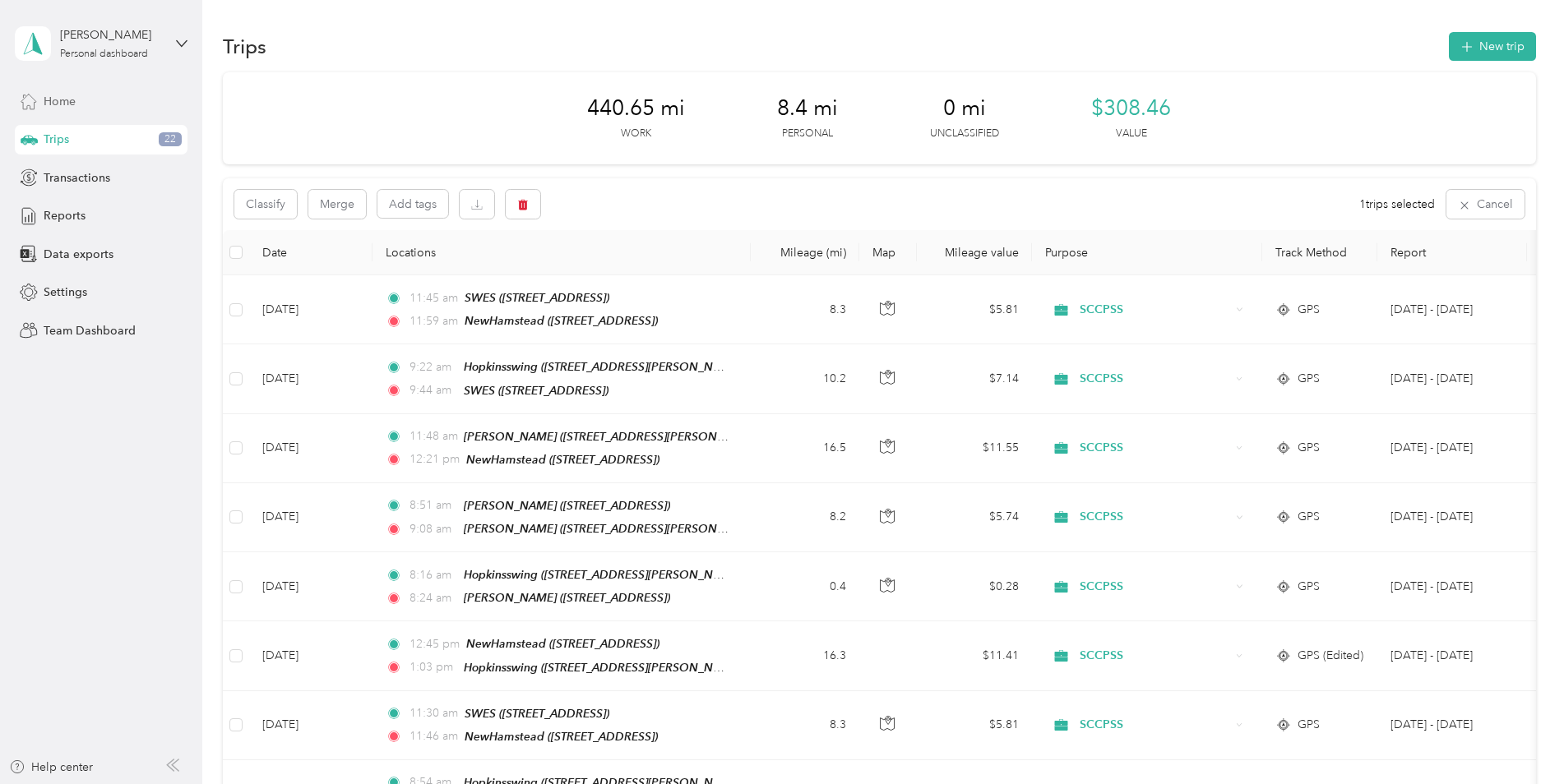
click at [71, 105] on span "Home" at bounding box center [59, 101] width 32 height 17
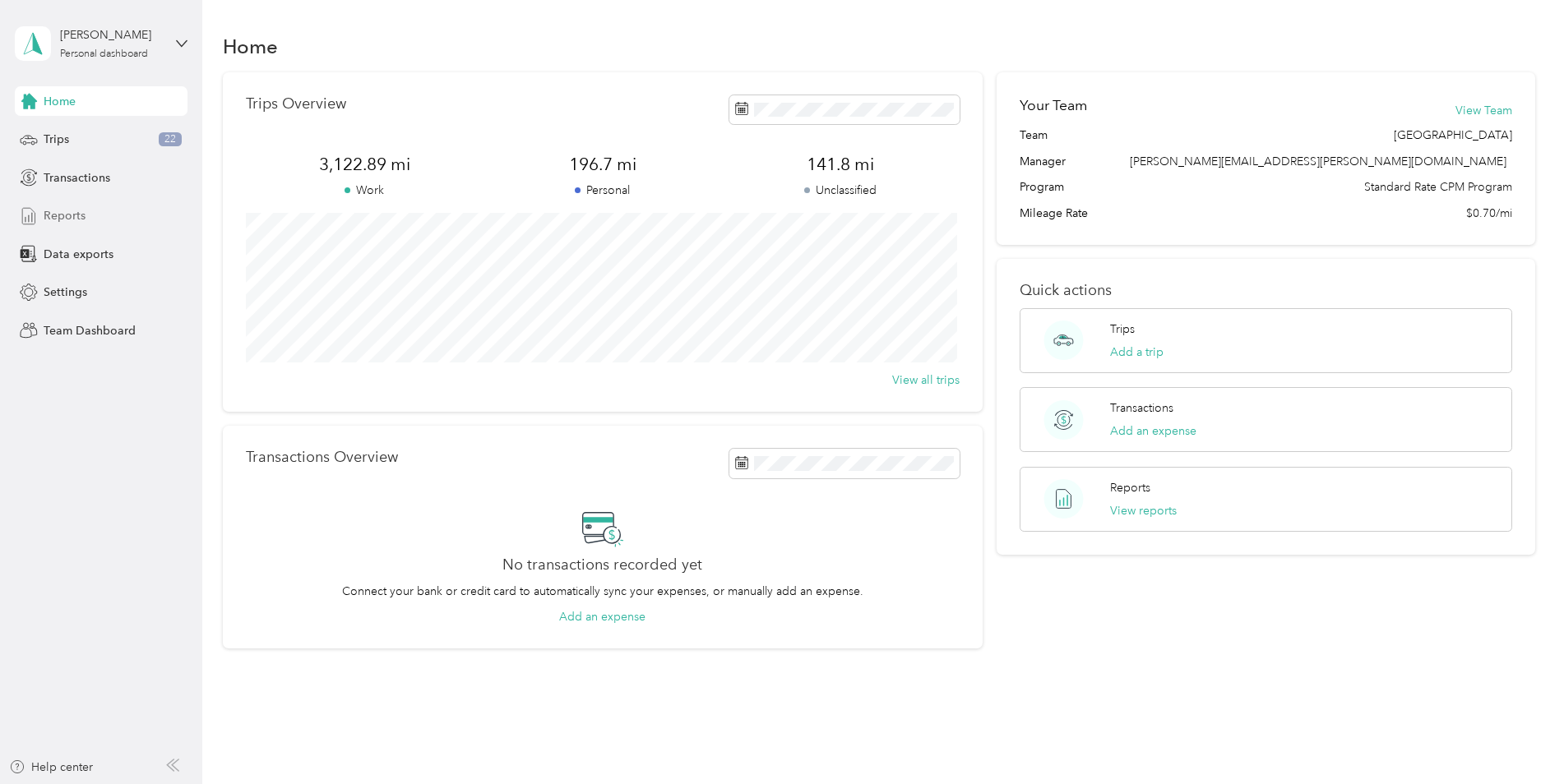
click at [81, 212] on span "Reports" at bounding box center [64, 215] width 41 height 17
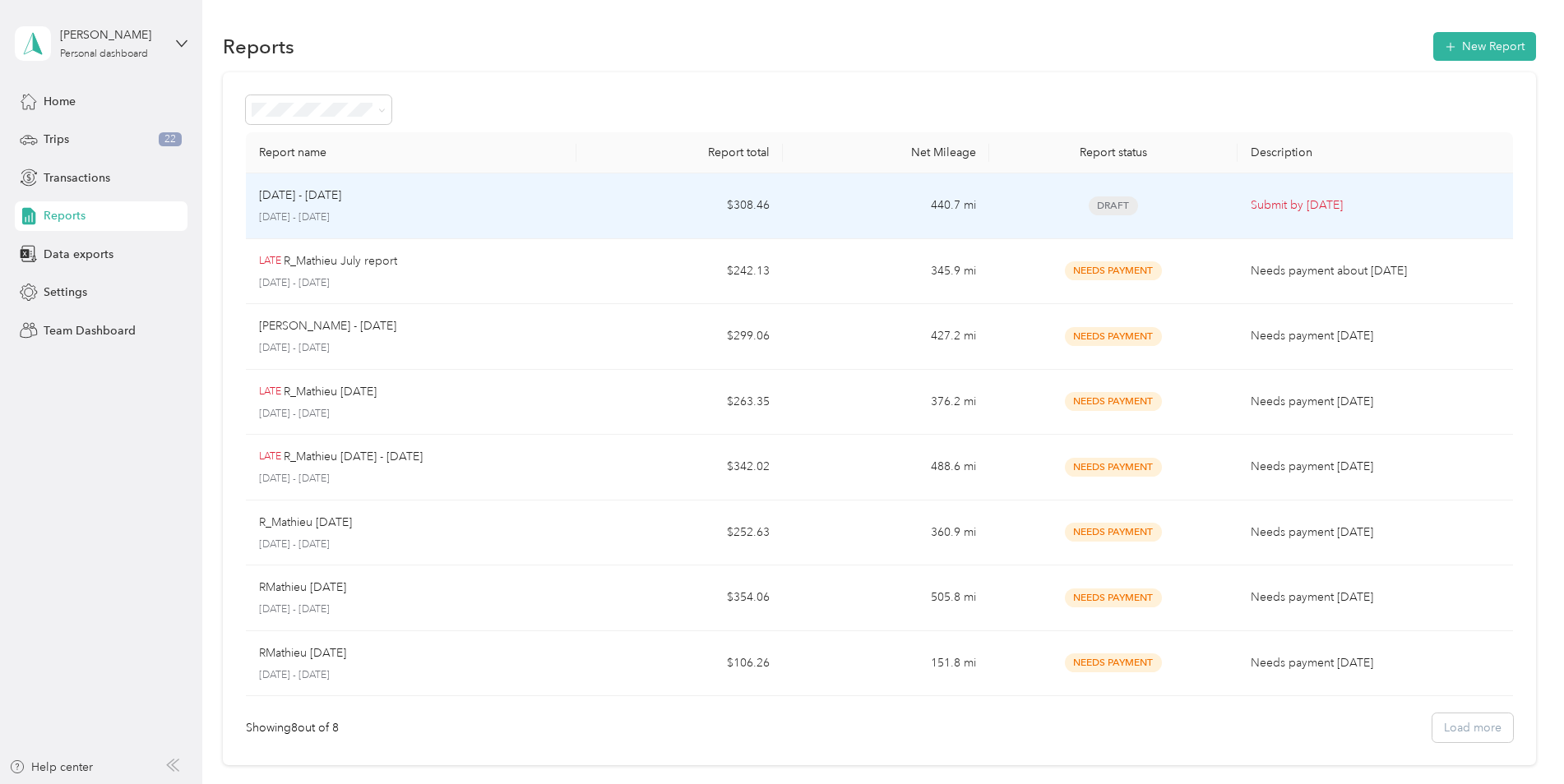
click at [401, 219] on p "September 1 - 30, 2025" at bounding box center [411, 217] width 304 height 15
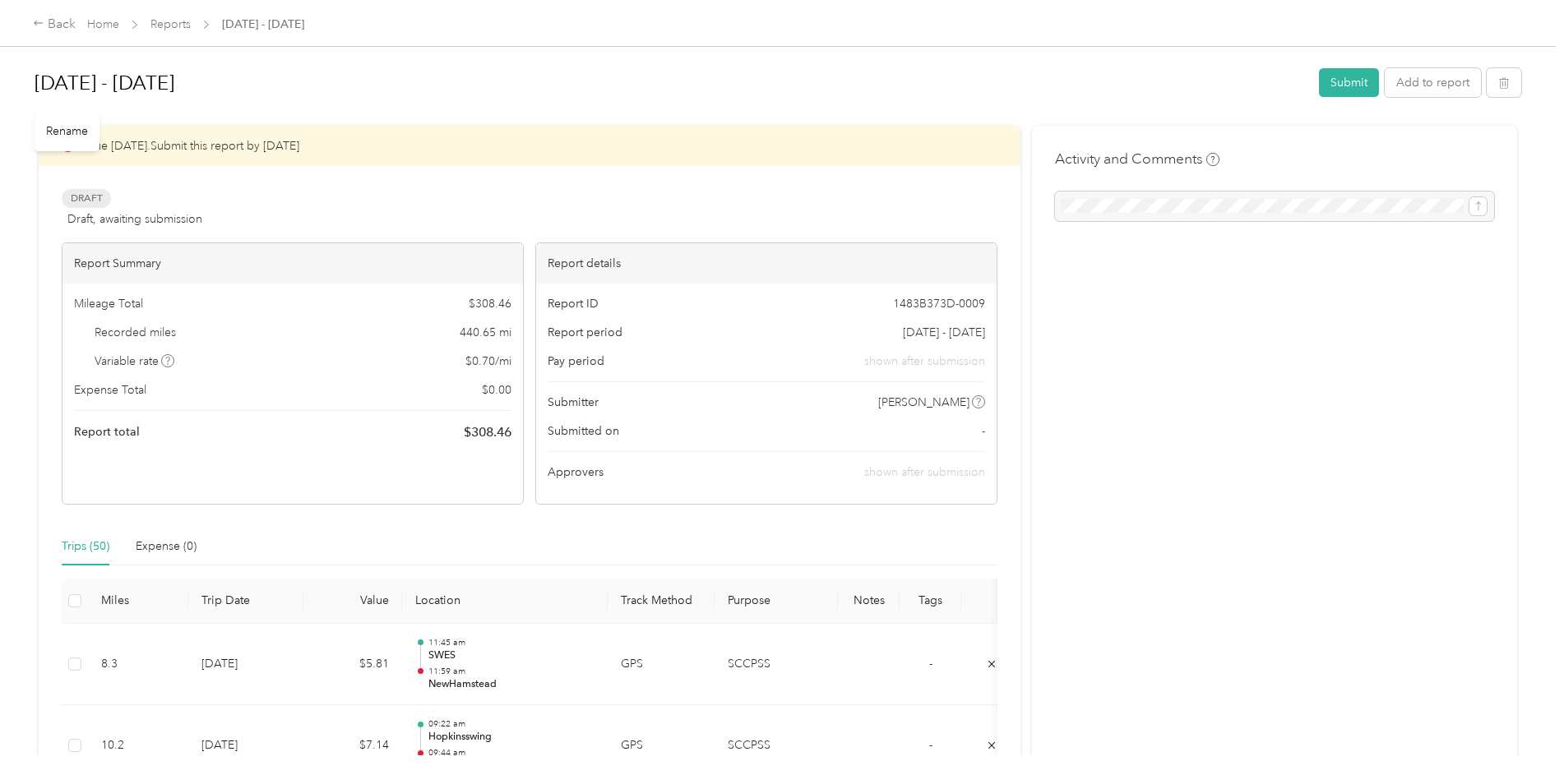
click at [79, 81] on h1 "[DATE] - [DATE]" at bounding box center [671, 83] width 1273 height 39
click at [79, 104] on div "R_Mathieu - Sep 2025" at bounding box center [671, 82] width 1273 height 42
click at [329, 85] on h1 "R_Mathieu - Sep 2025" at bounding box center [671, 83] width 1273 height 39
click at [482, 138] on div "Due in 2 days. Submit this report by Oct. 3, 2025" at bounding box center [530, 149] width 982 height 40
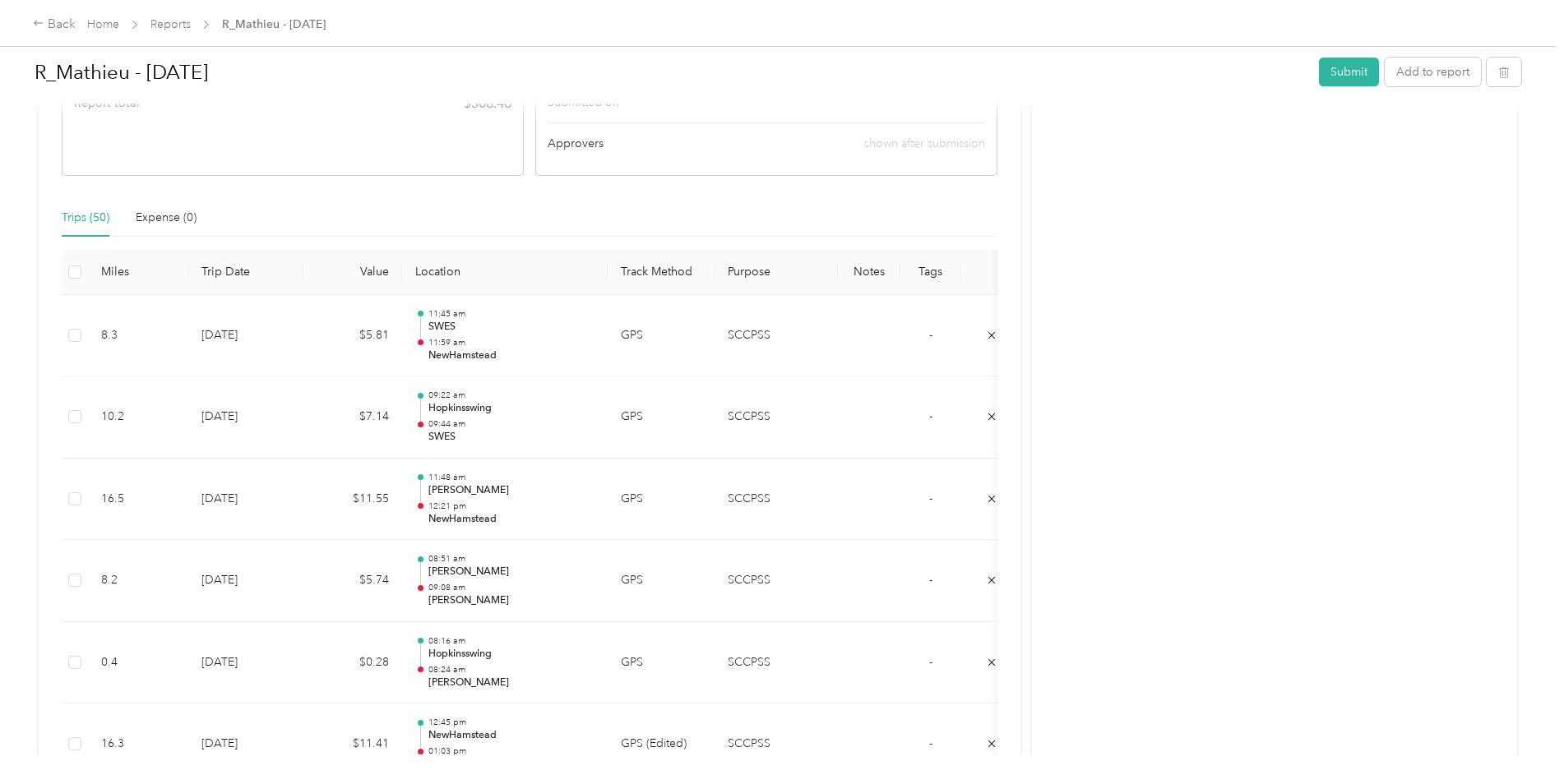
scroll to position [411, 0]
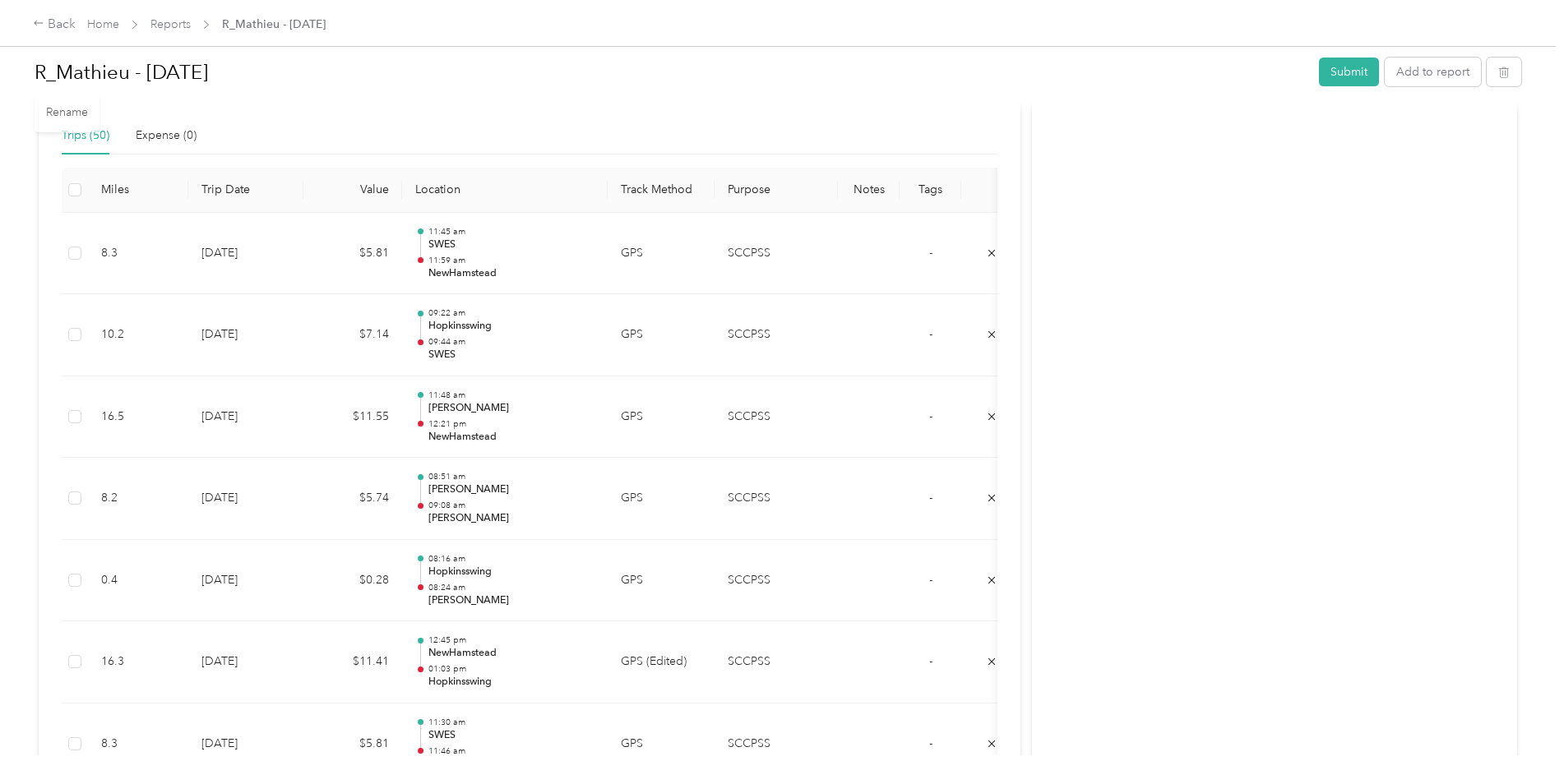
click at [661, 107] on div at bounding box center [778, 108] width 1487 height 17
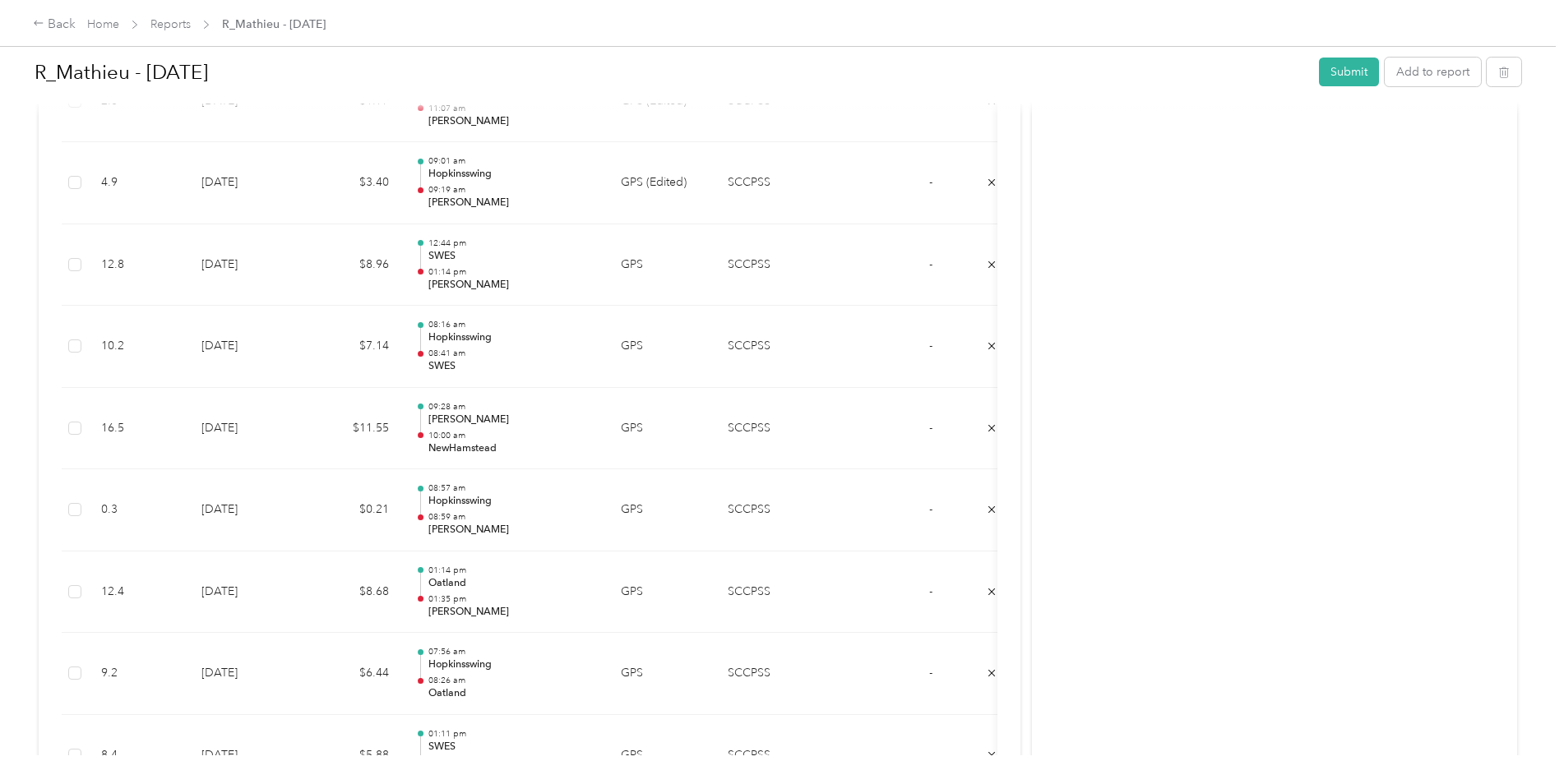
scroll to position [1215, 0]
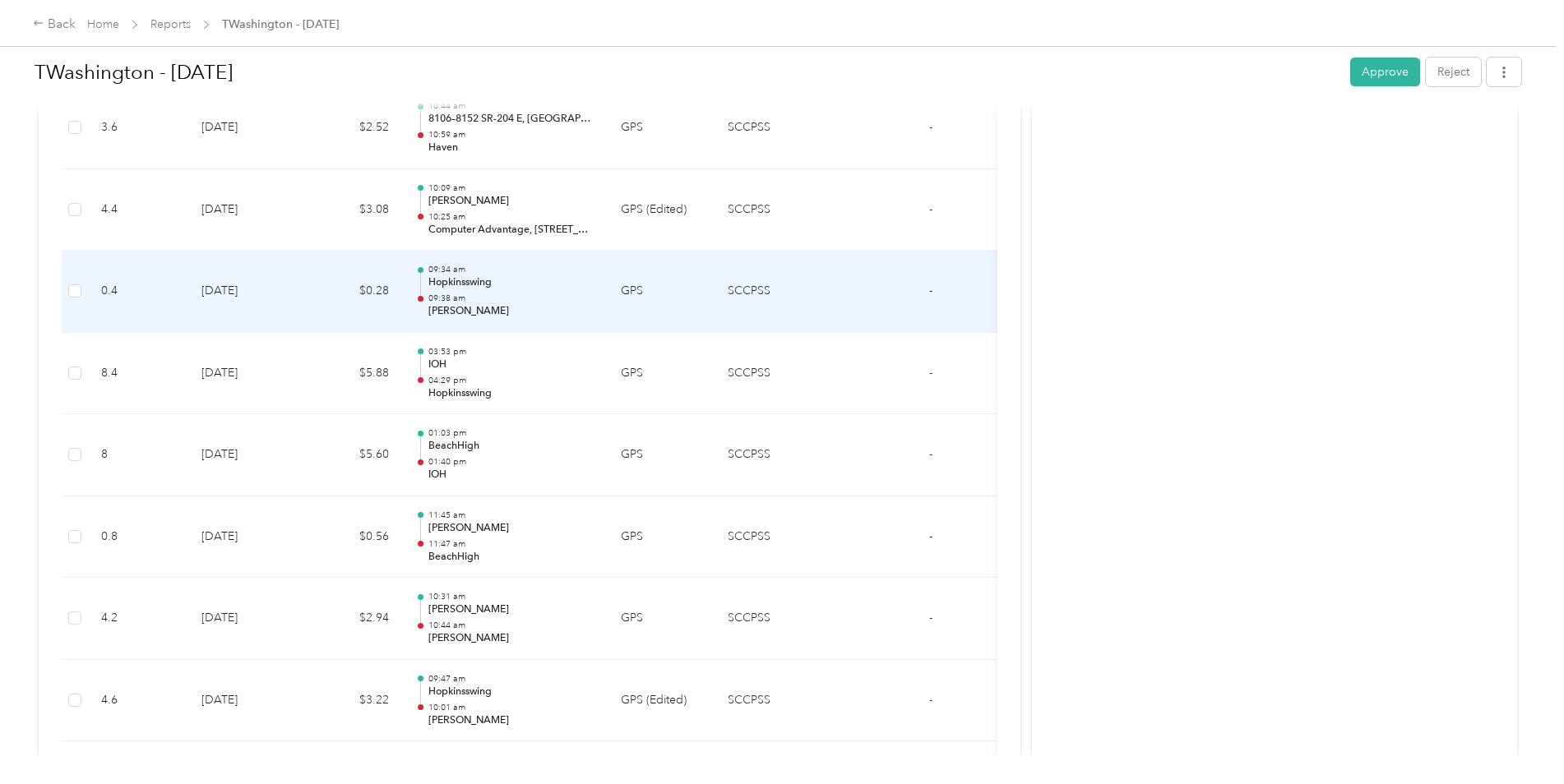
scroll to position [2793, 0]
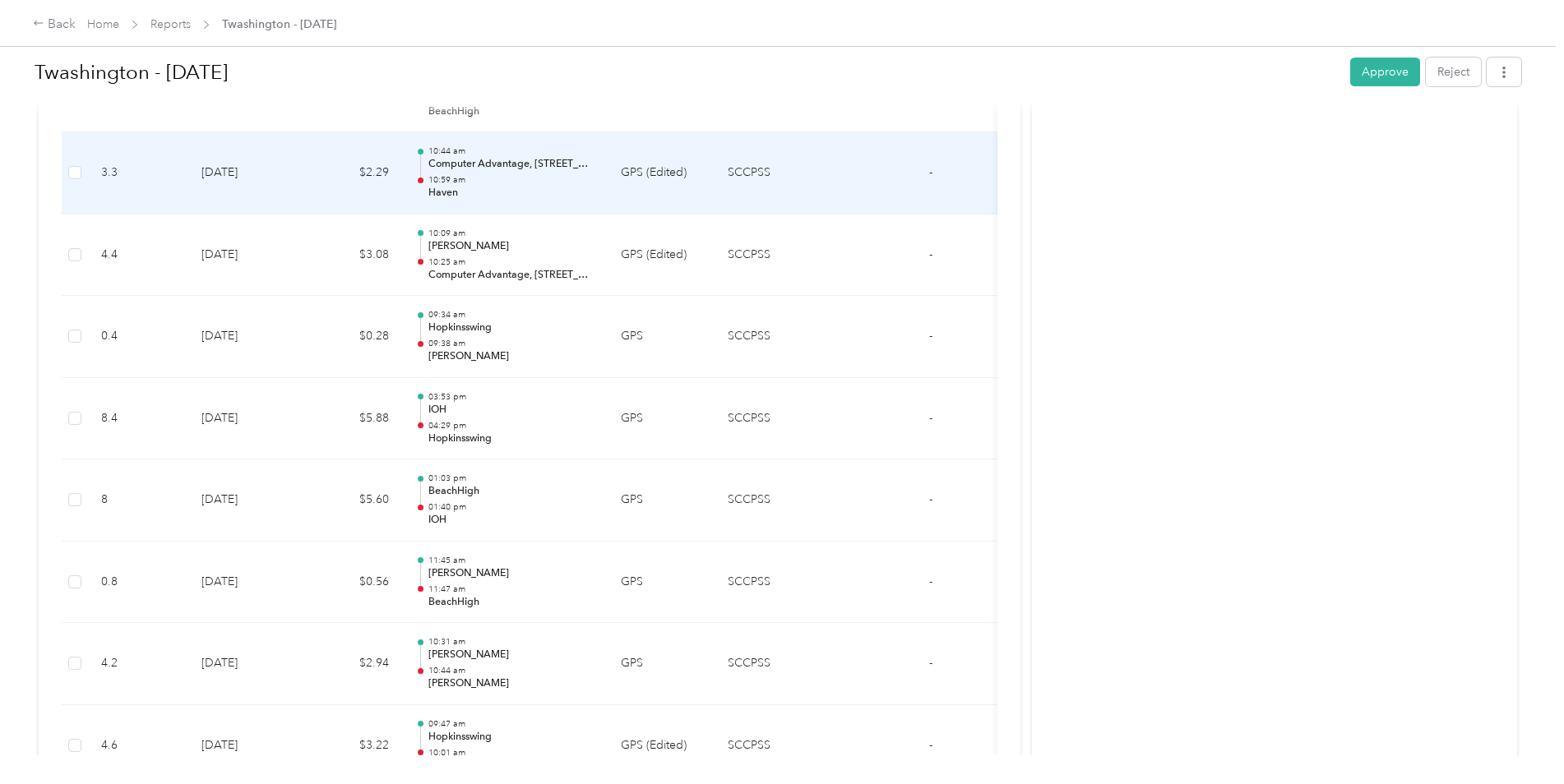
scroll to position [3078, 0]
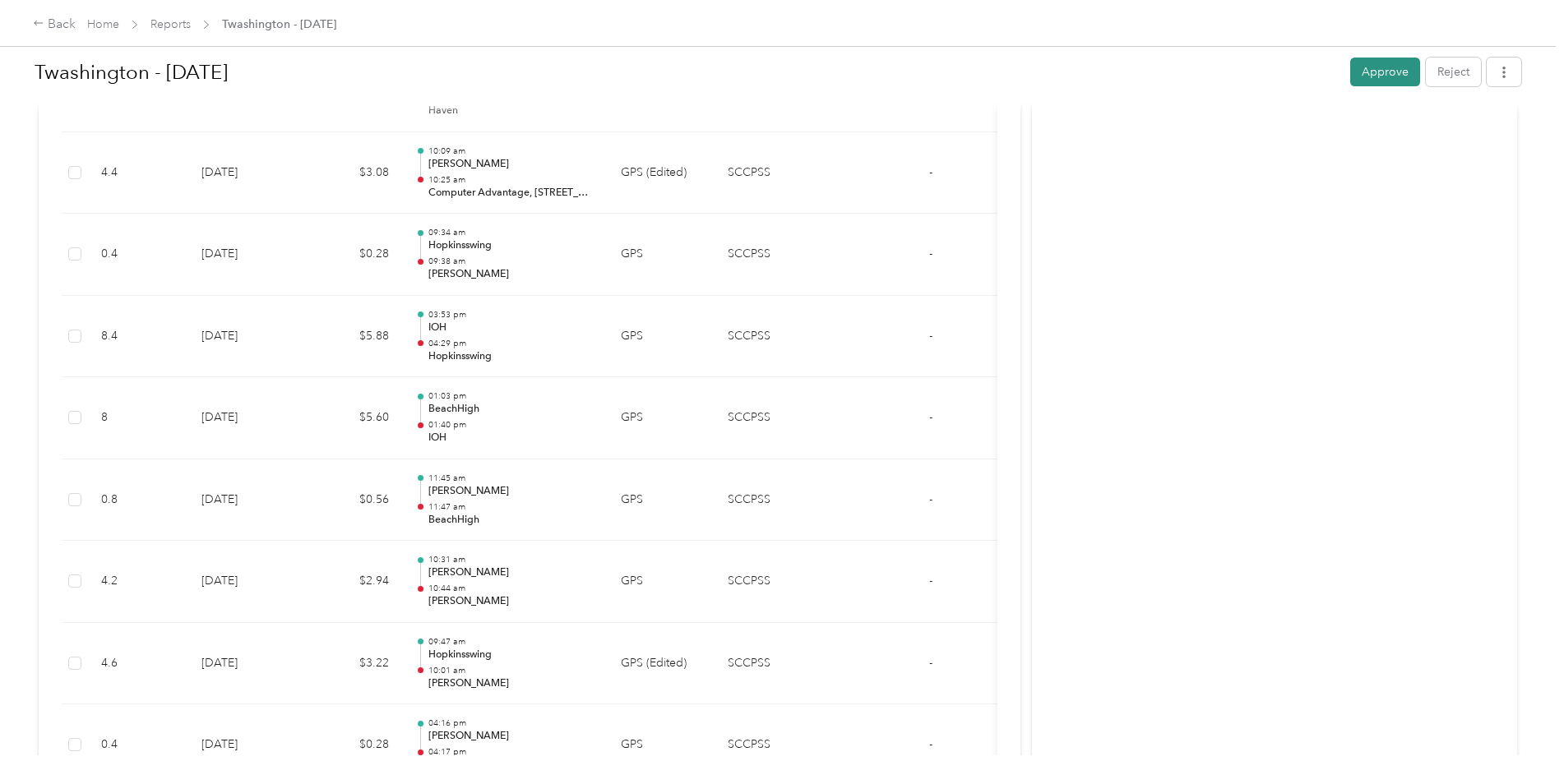
click at [1379, 72] on button "Approve" at bounding box center [1384, 71] width 70 height 29
